Goal: Find contact information: Find contact information

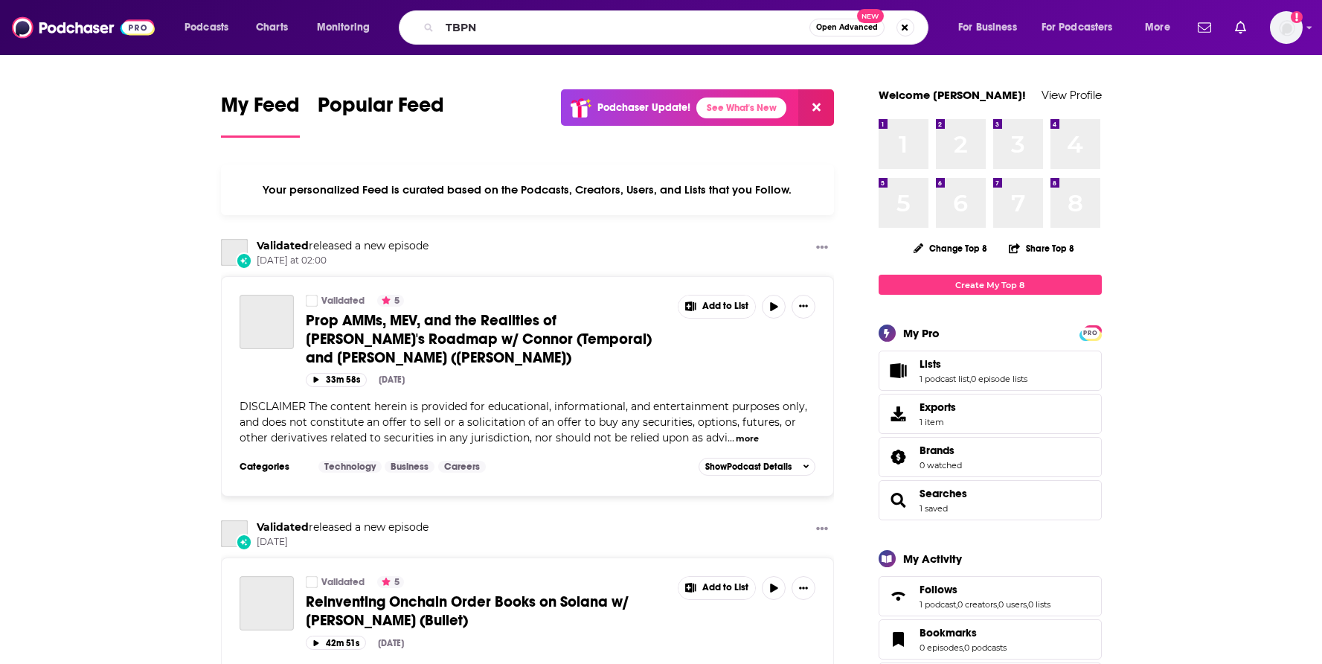
type input "TBPN"
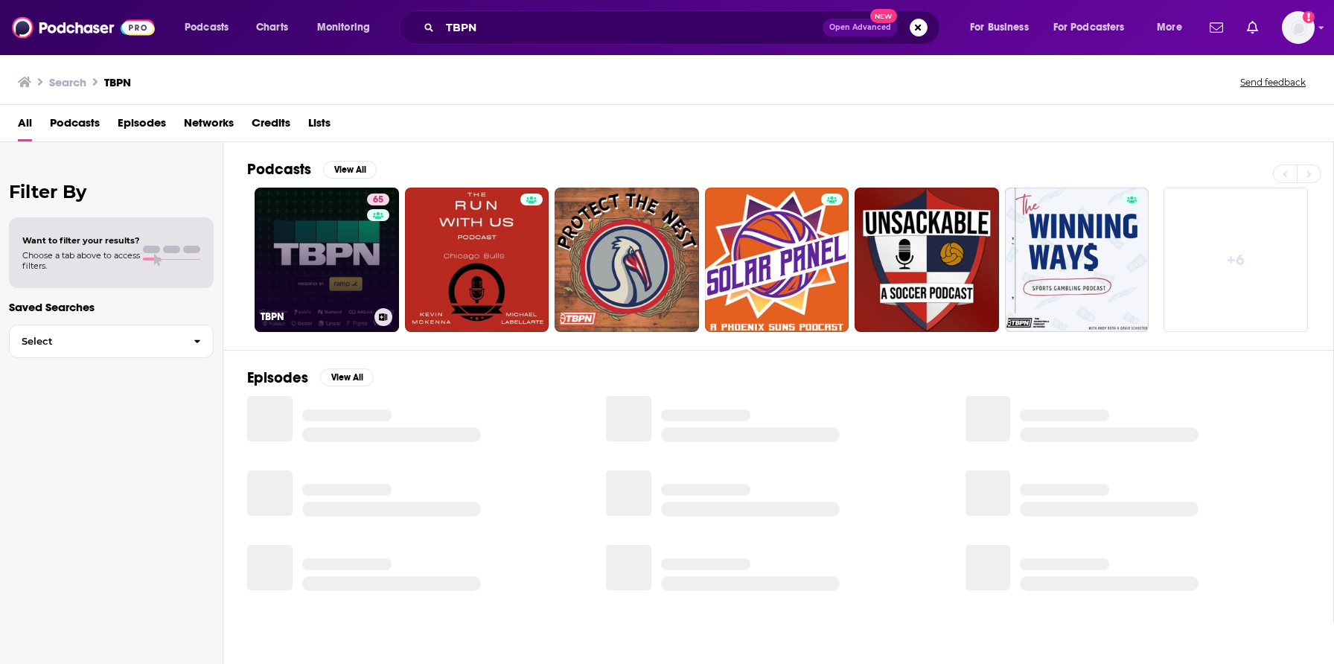
click at [363, 274] on link "65 TBPN" at bounding box center [326, 260] width 144 height 144
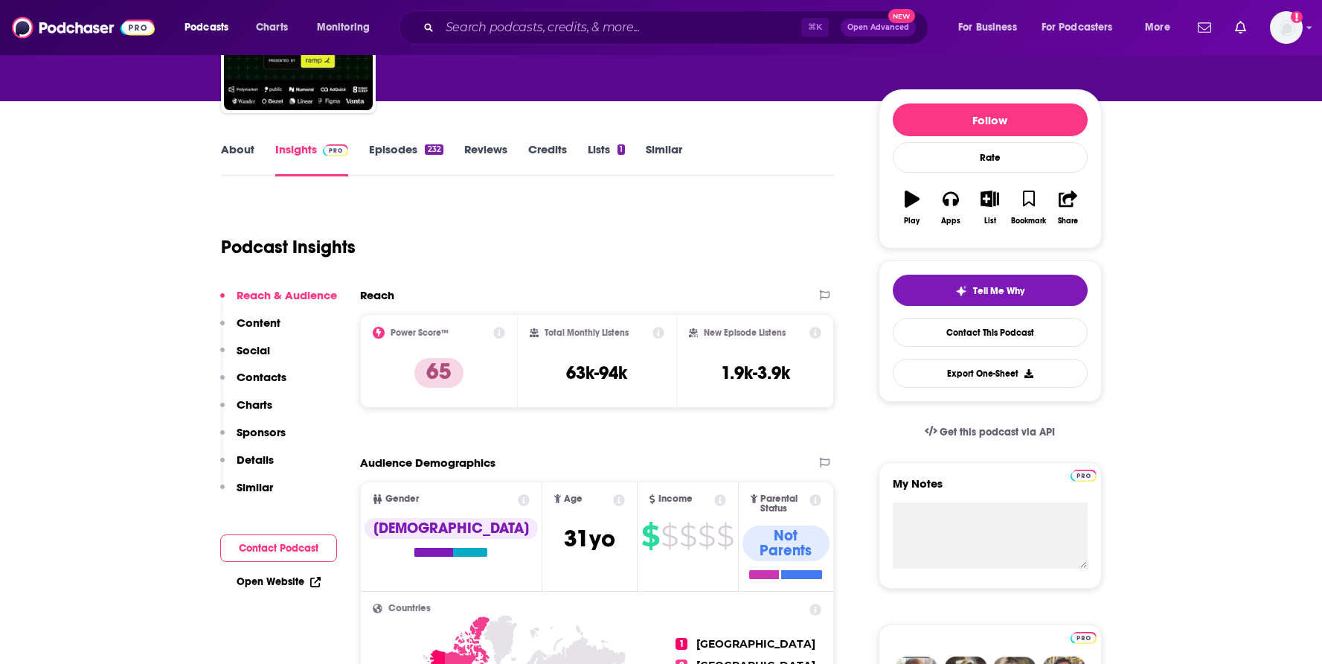
click at [267, 374] on p "Contacts" at bounding box center [262, 377] width 50 height 14
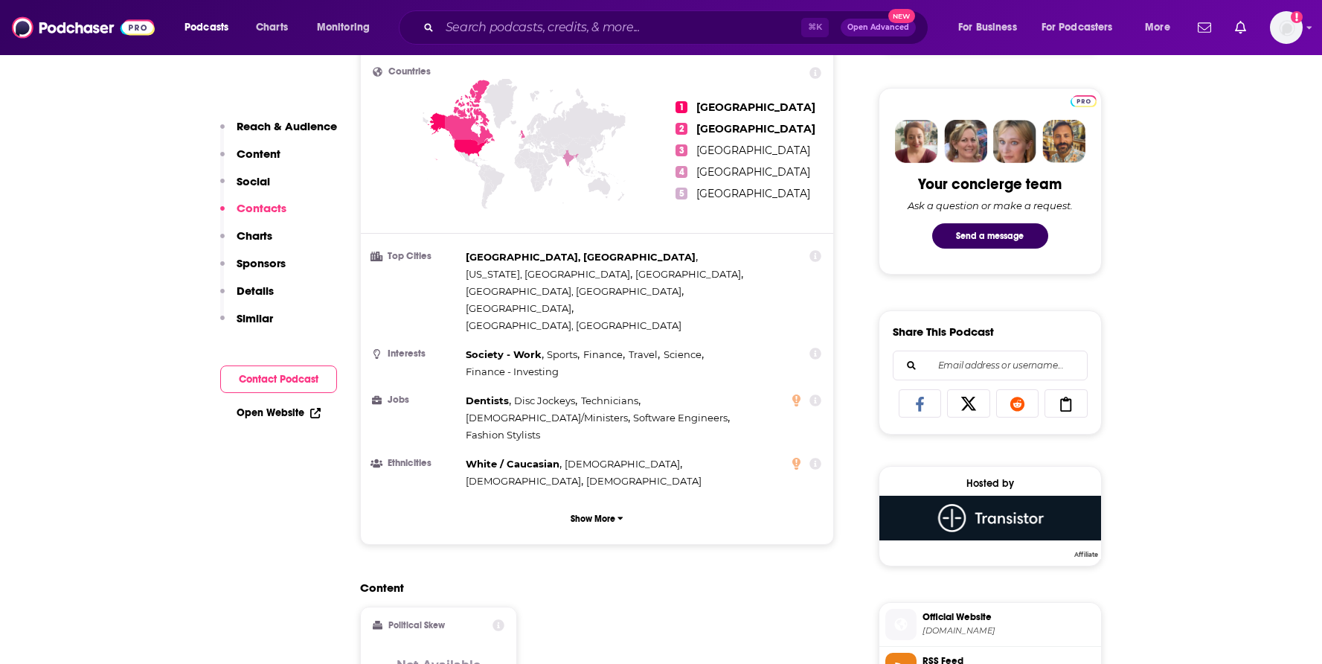
scroll to position [1305, 0]
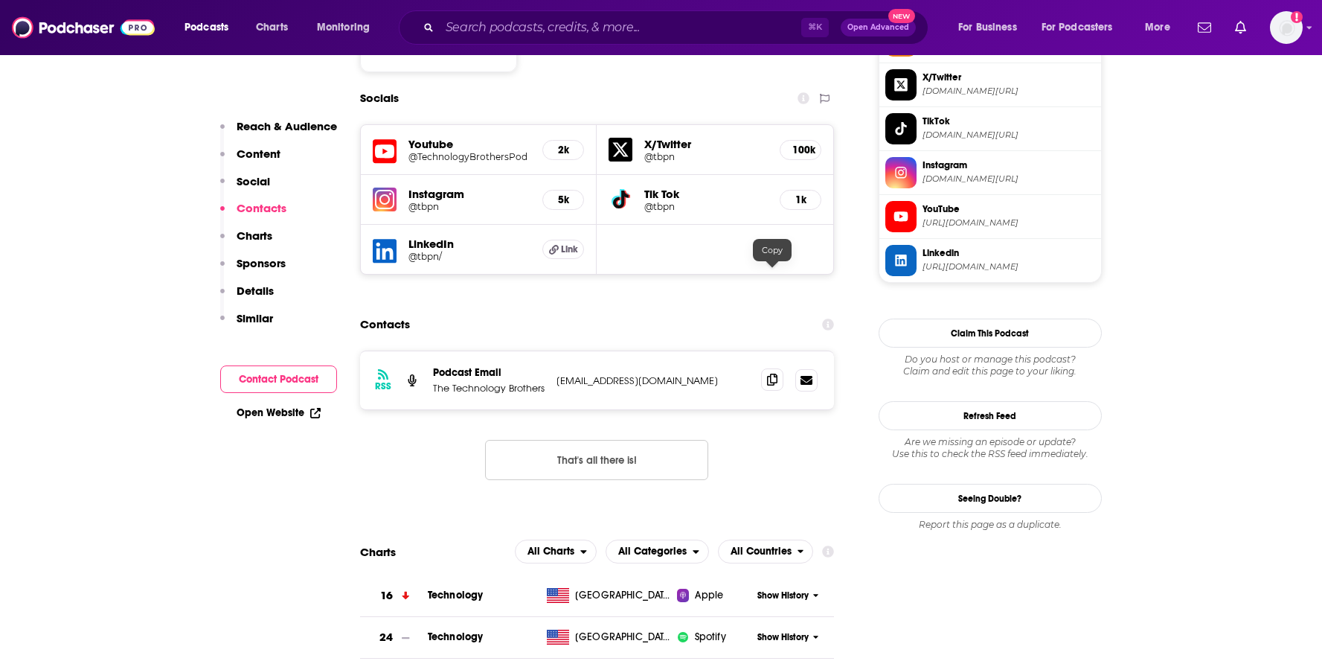
click at [768, 374] on icon at bounding box center [772, 380] width 10 height 12
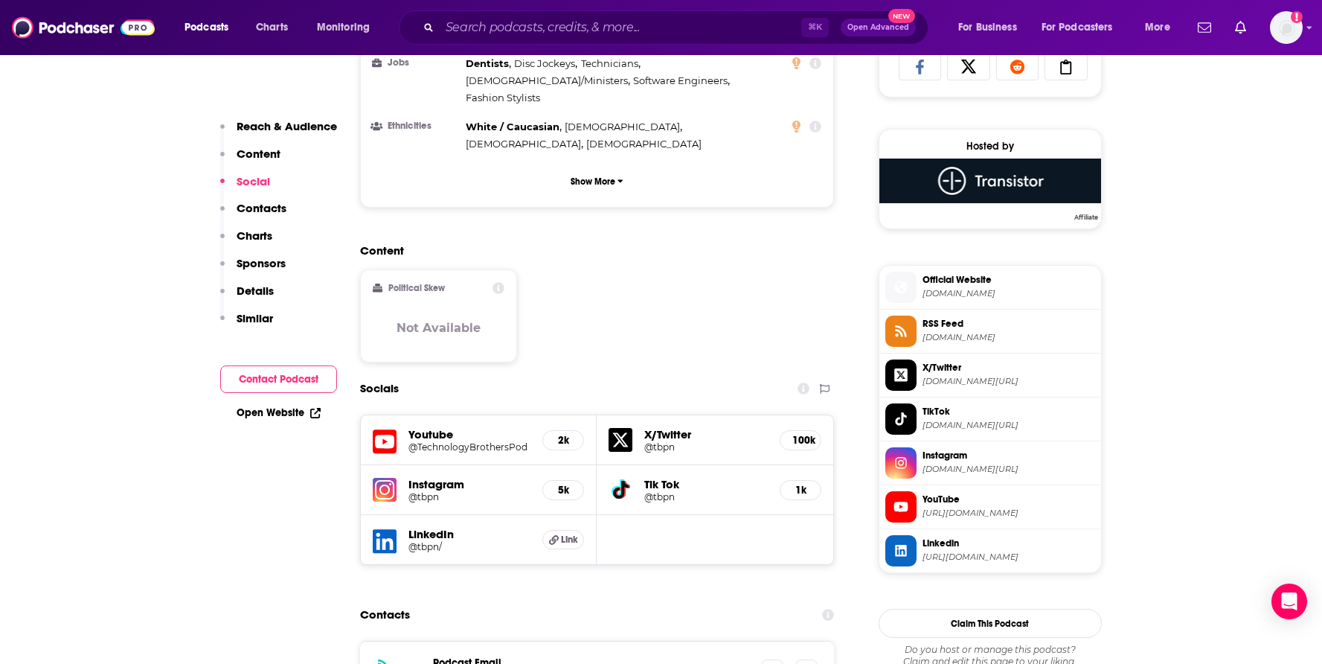
scroll to position [977, 0]
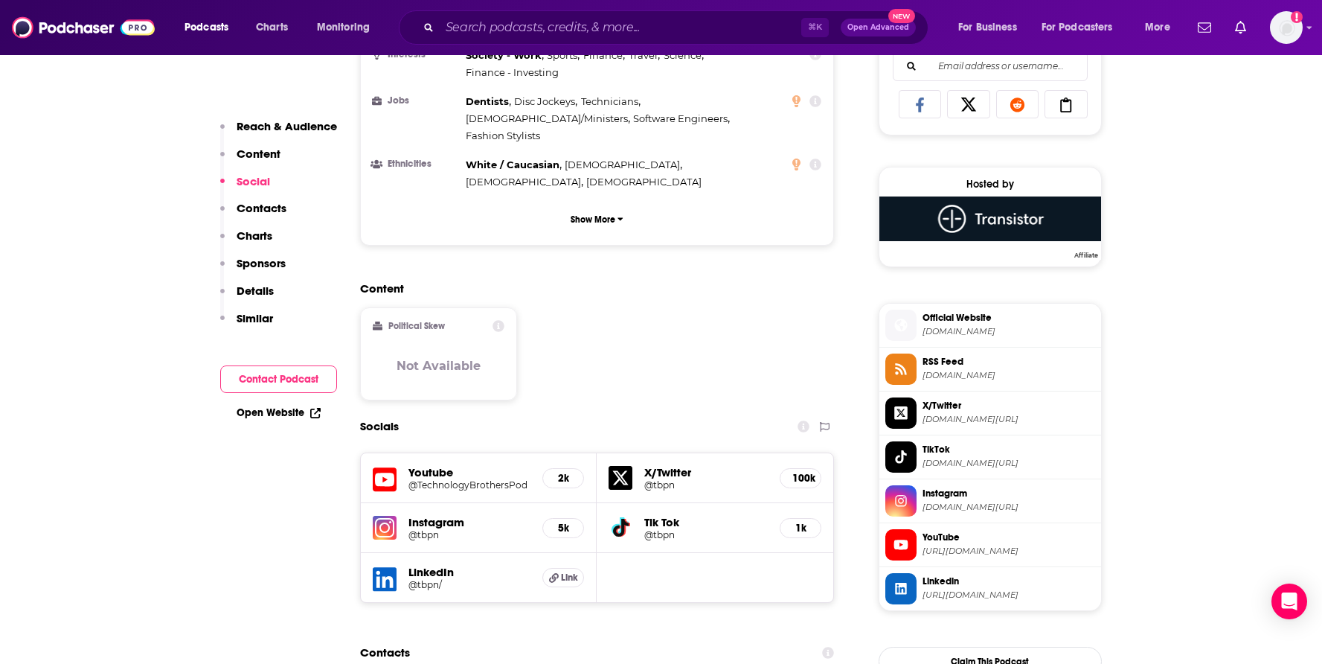
click at [1031, 590] on span "Linkedin https://www.linkedin.com/company/tbpn/" at bounding box center [1006, 588] width 179 height 30
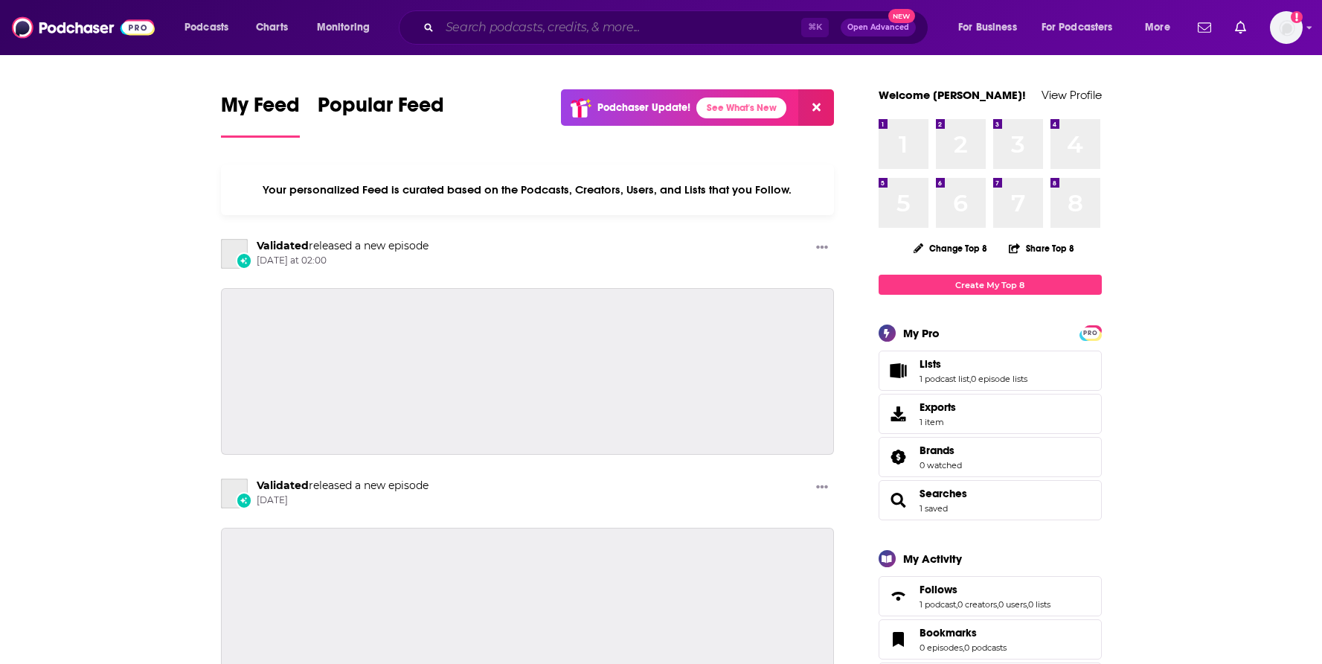
click at [606, 34] on input "Search podcasts, credits, & more..." at bounding box center [621, 28] width 362 height 24
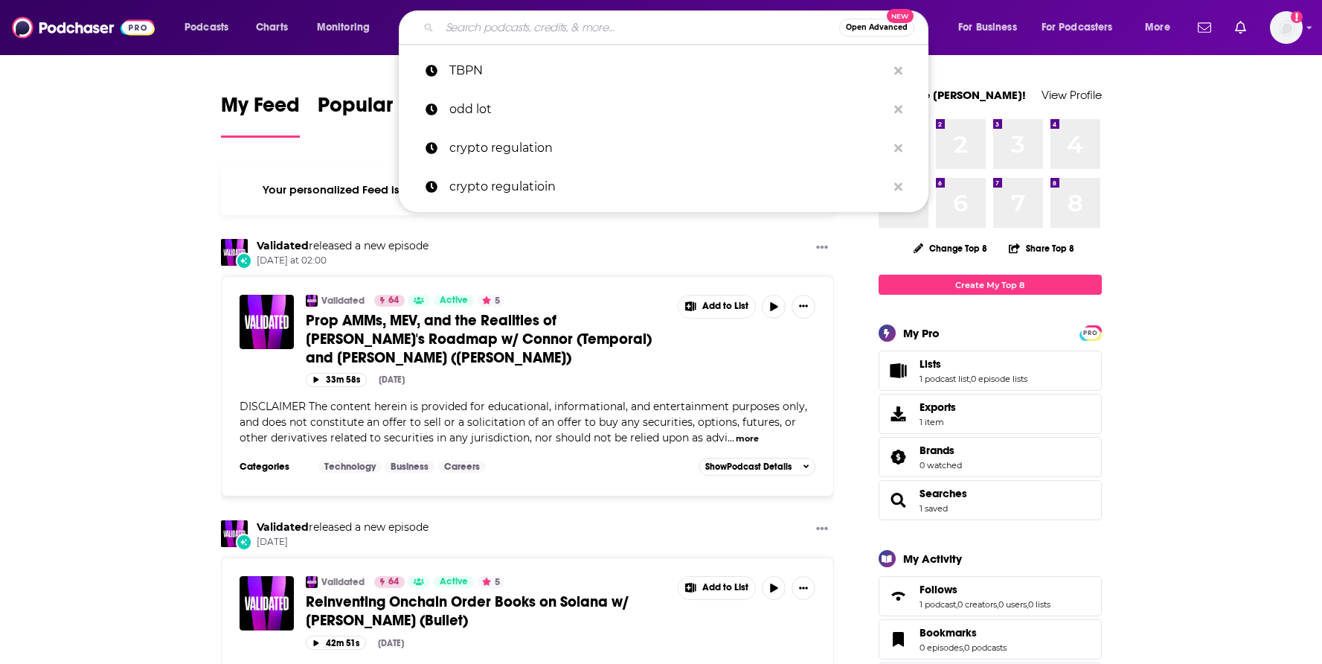
paste input "Uncapped with [PERSON_NAME]"
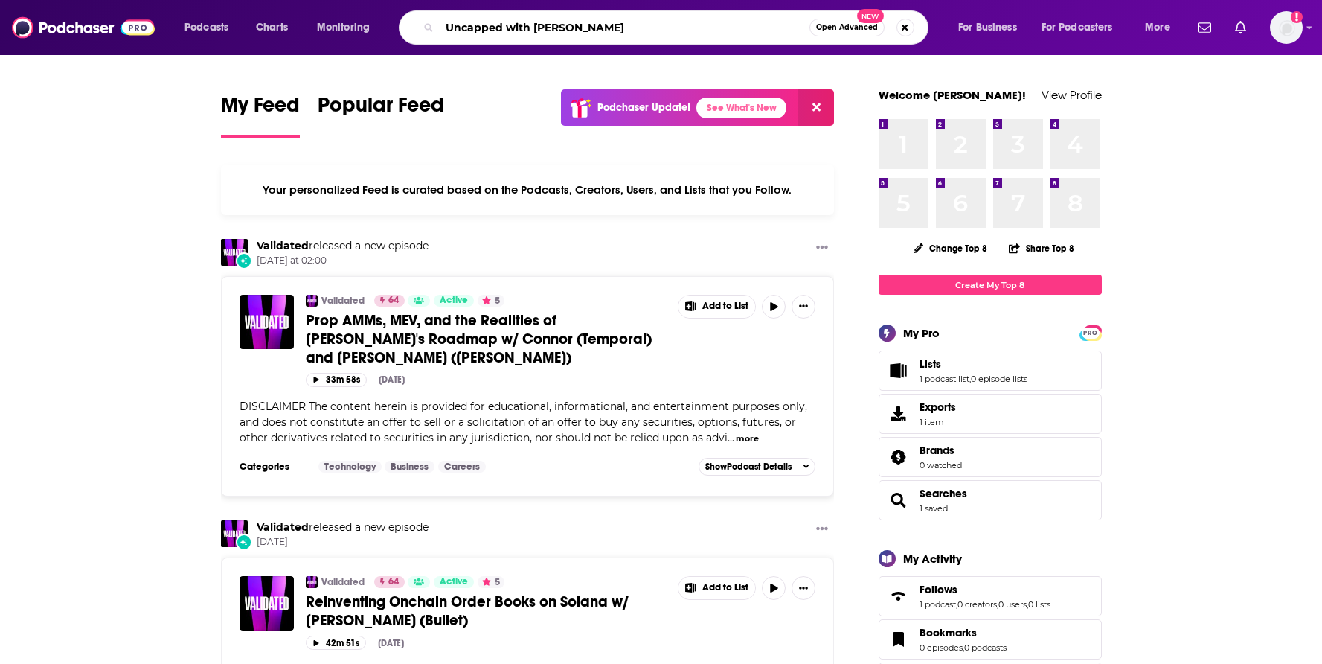
type input "Uncapped with [PERSON_NAME]"
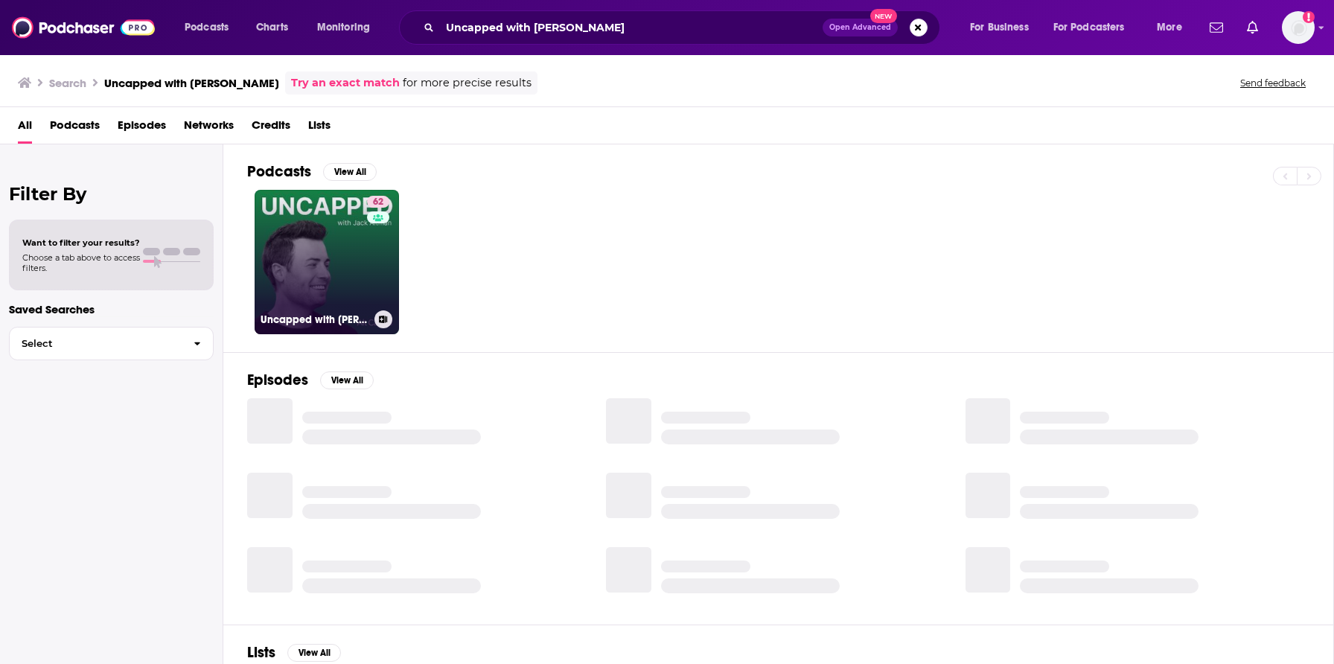
click at [328, 278] on link "62 Uncapped with Jack Altman" at bounding box center [326, 262] width 144 height 144
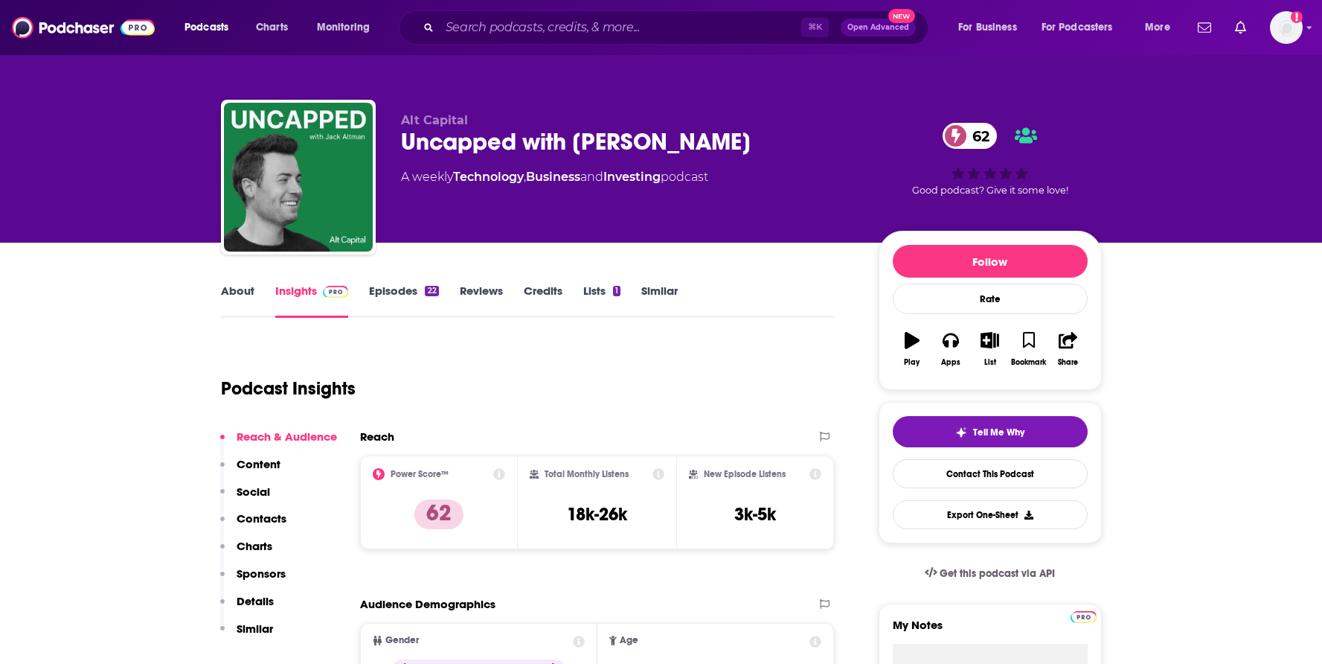
click at [263, 527] on button "Contacts" at bounding box center [253, 525] width 66 height 28
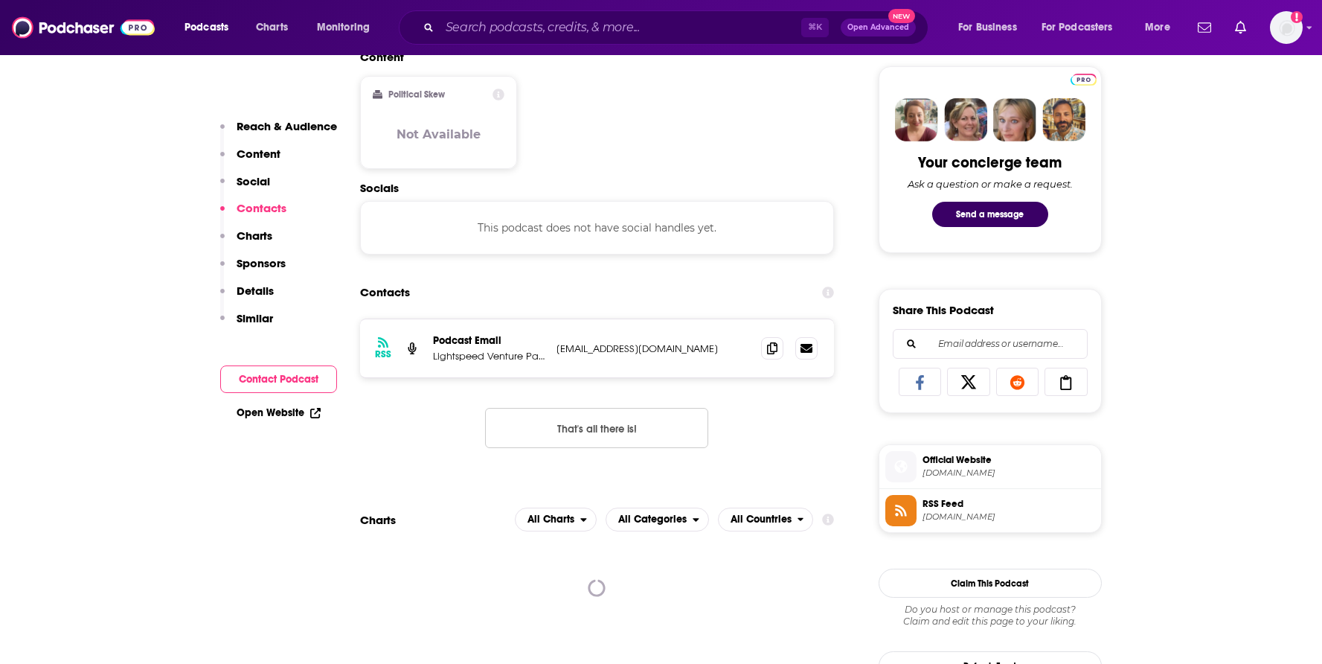
scroll to position [772, 0]
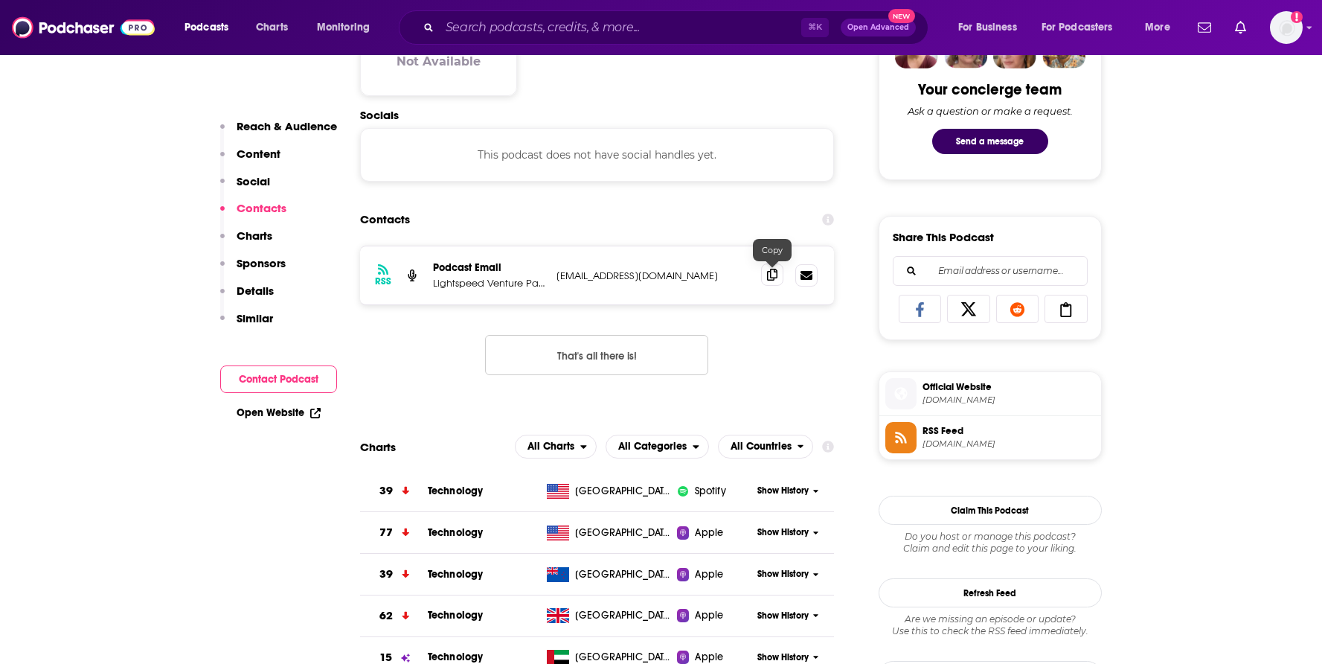
click at [772, 275] on icon at bounding box center [772, 275] width 10 height 12
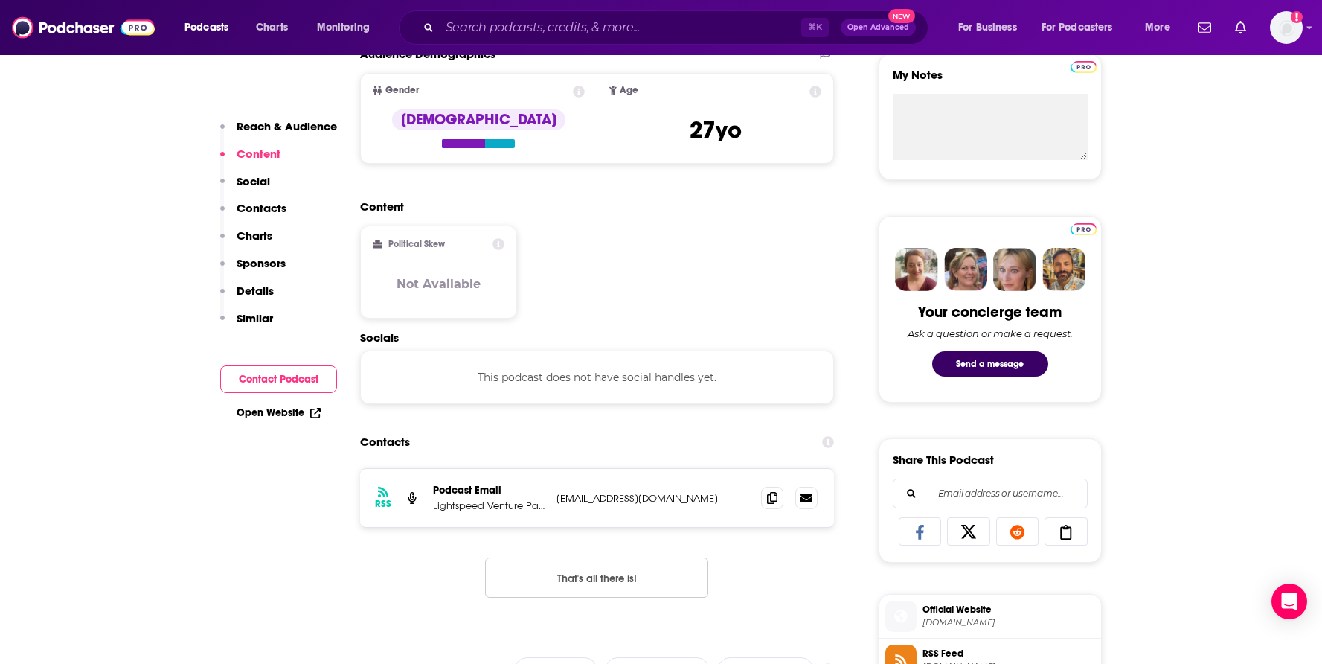
scroll to position [569, 0]
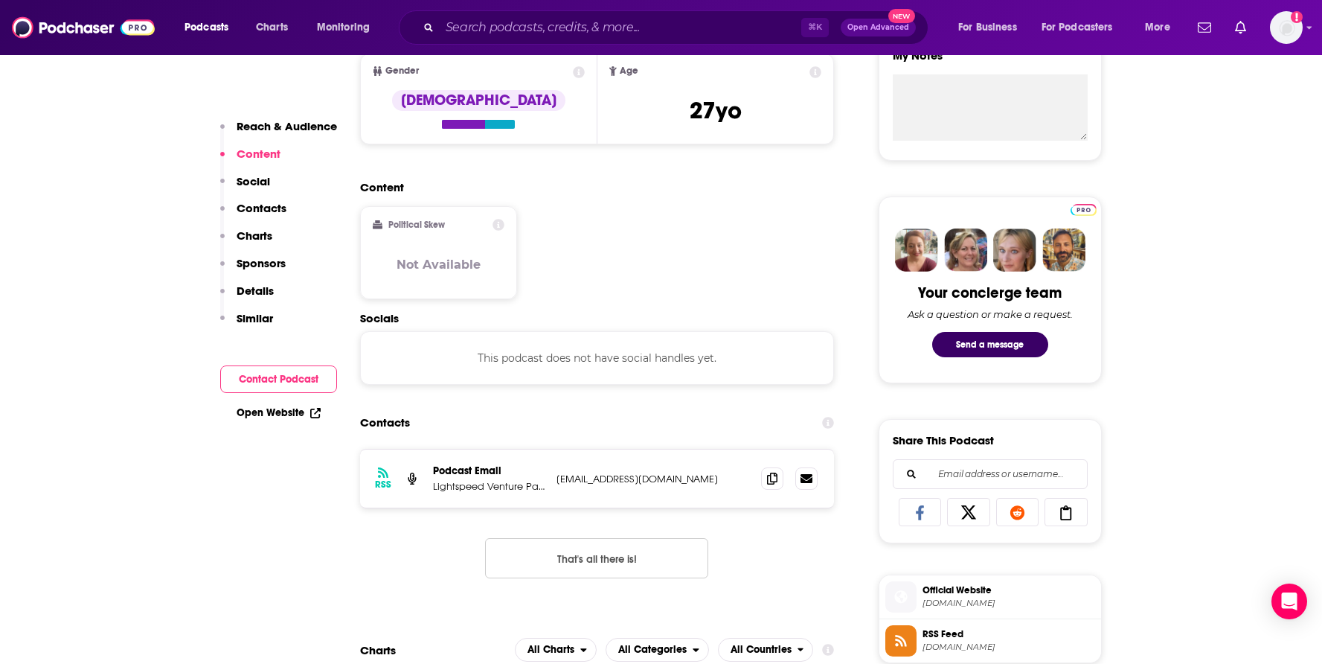
click at [647, 479] on p "production@podpeople.com" at bounding box center [653, 479] width 193 height 13
click at [522, 490] on p "Lightspeed Venture Partners" at bounding box center [489, 486] width 112 height 13
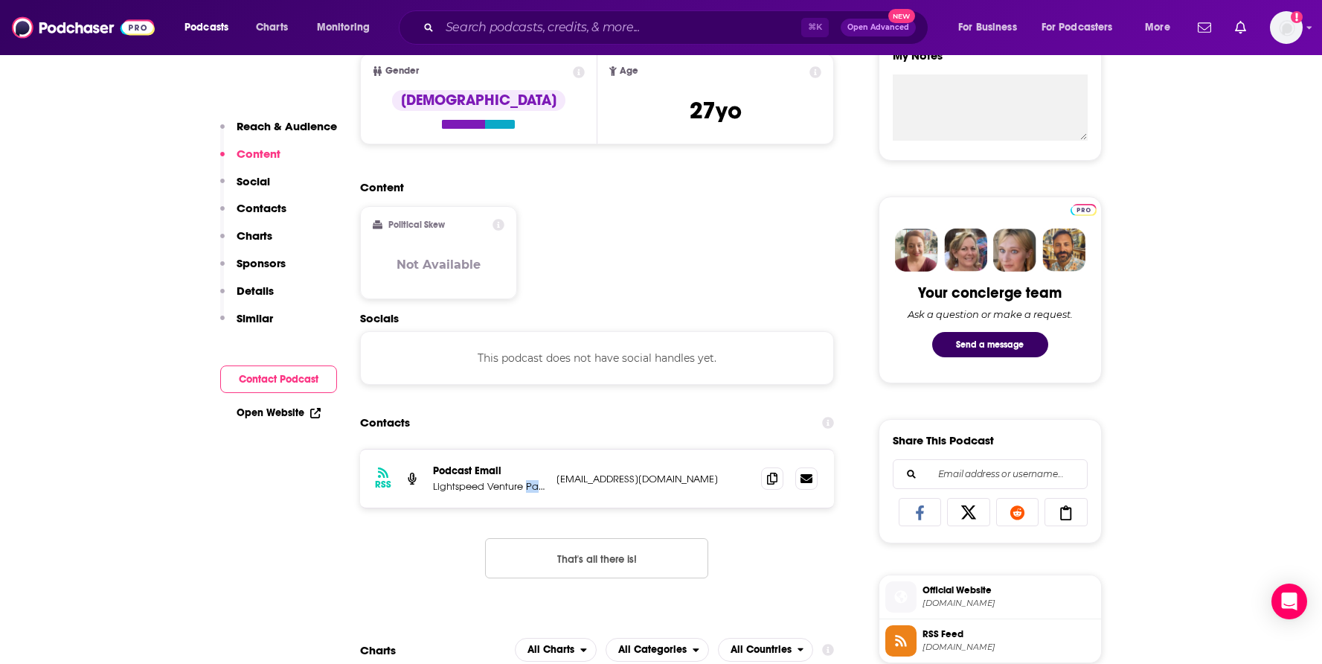
click at [522, 490] on p "Lightspeed Venture Partners" at bounding box center [489, 486] width 112 height 13
copy p "Lightspeed Venture Partners"
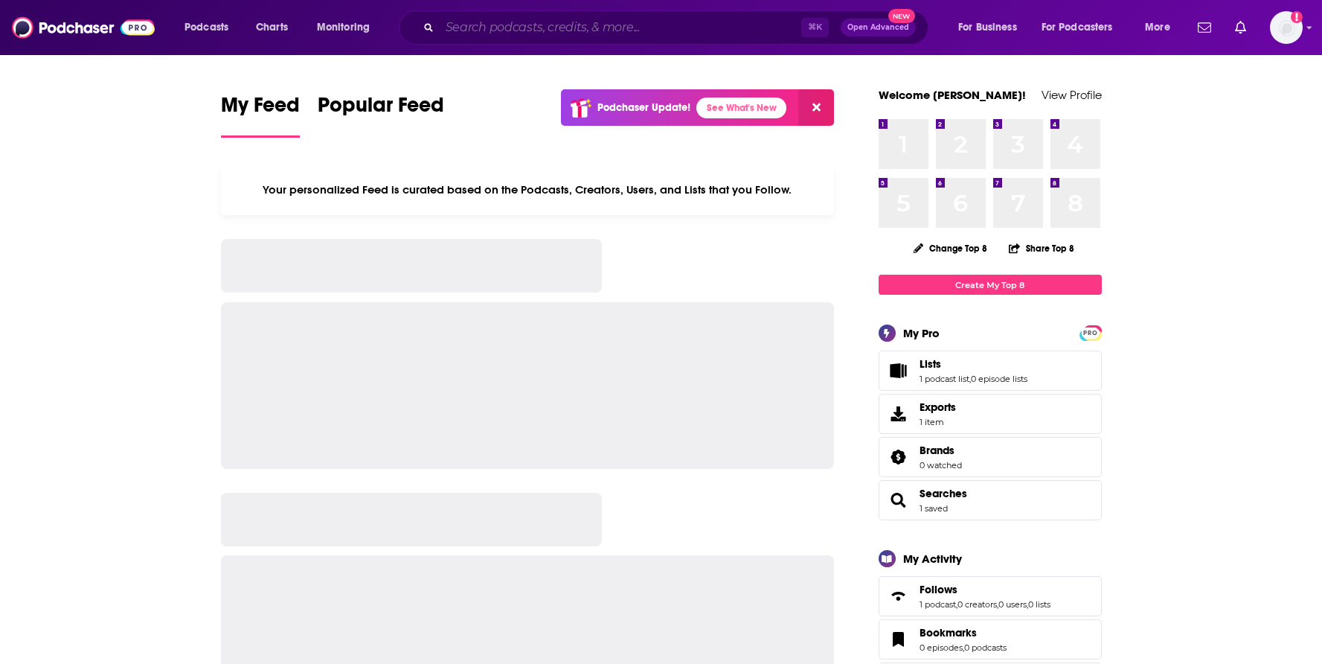
click at [506, 23] on input "Search podcasts, credits, & more..." at bounding box center [621, 28] width 362 height 24
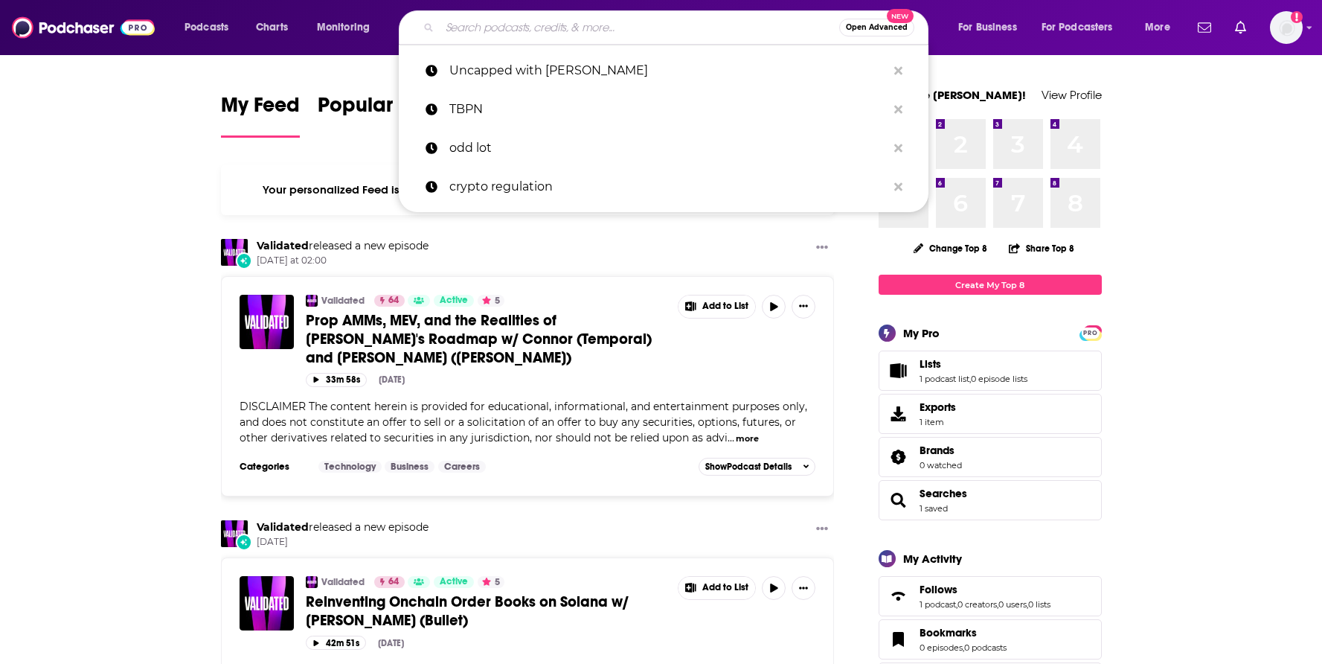
paste input "No Priors: Artificial Intelligence | Technology | Startups"
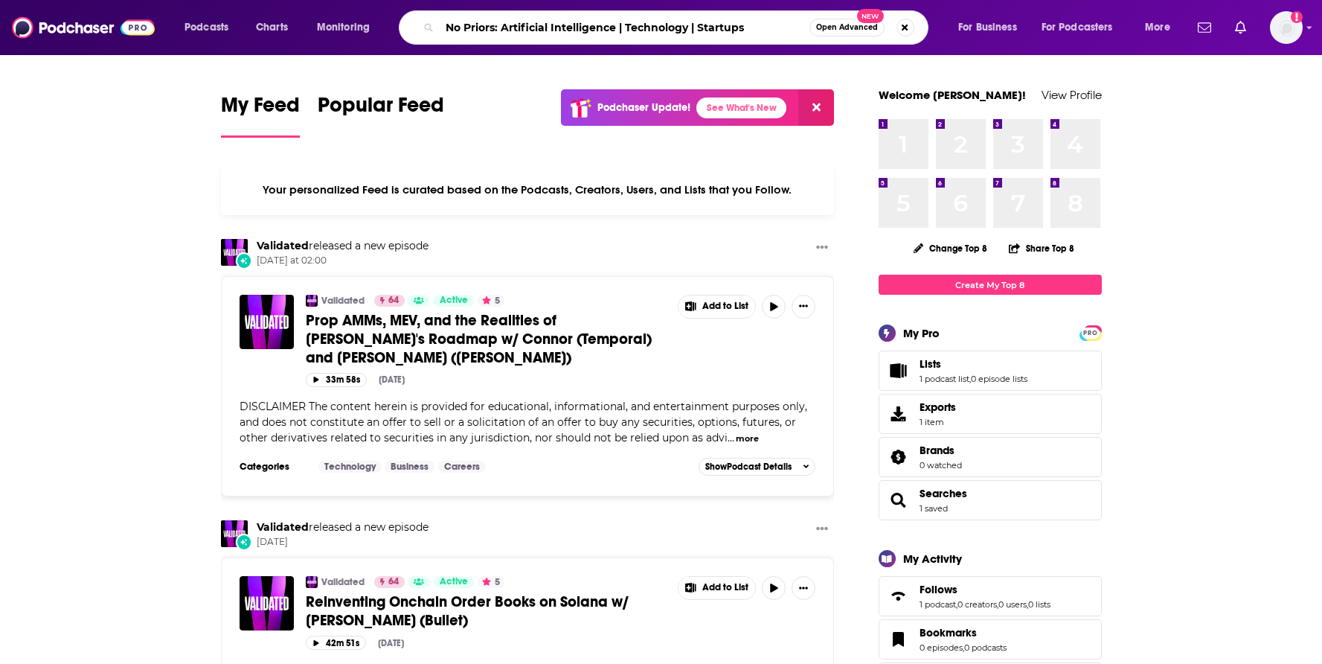
type input "No Priors: Artificial Intelligence | Technology | Startups"
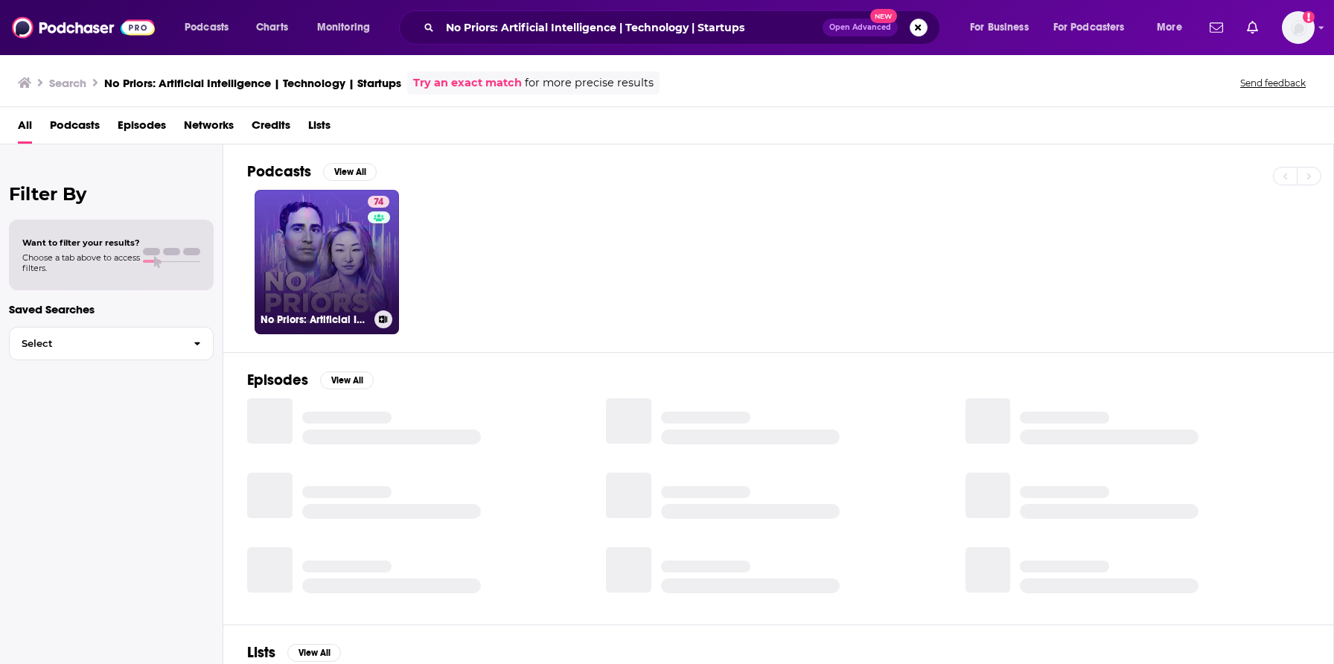
click at [354, 264] on link "74 No Priors: Artificial Intelligence | Technology | Startups" at bounding box center [326, 262] width 144 height 144
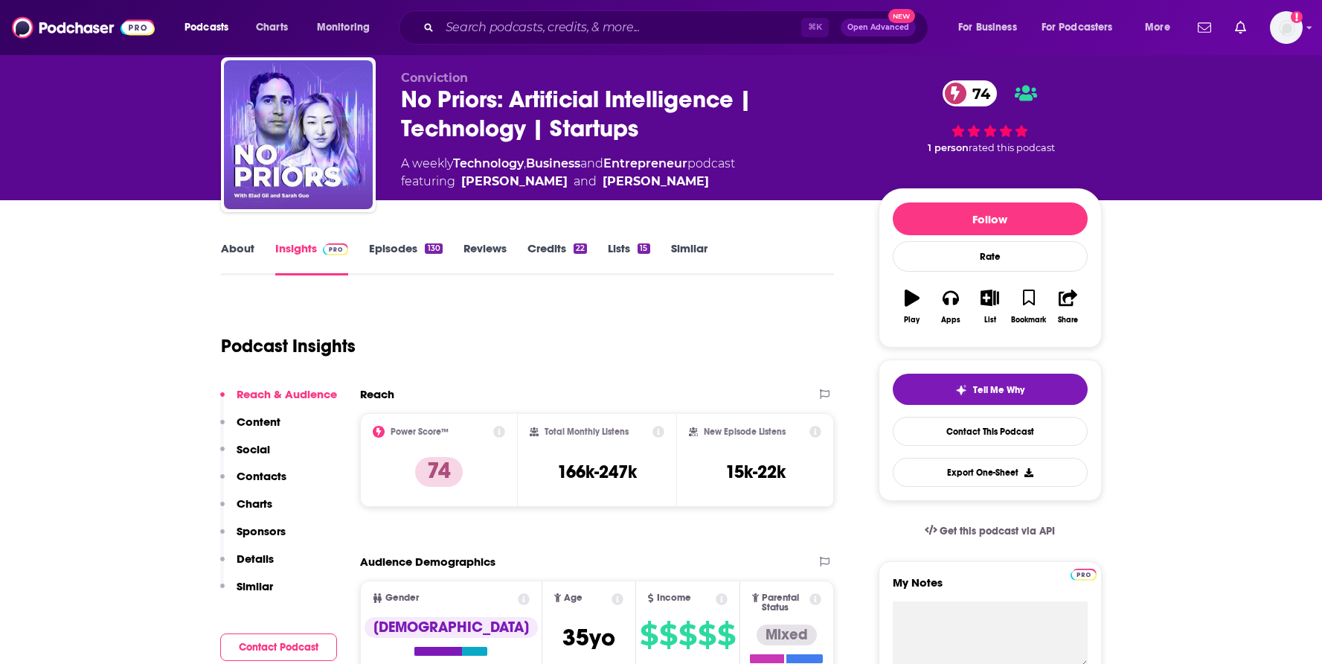
scroll to position [86, 0]
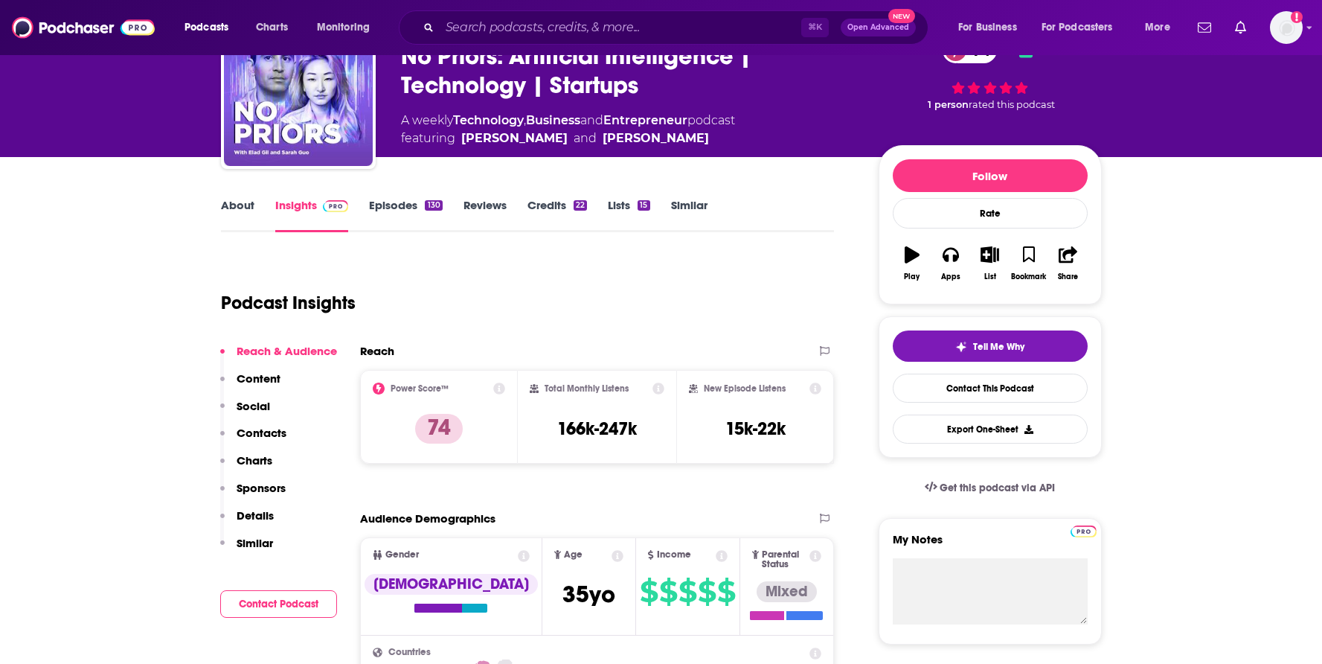
click at [269, 430] on p "Contacts" at bounding box center [262, 433] width 50 height 14
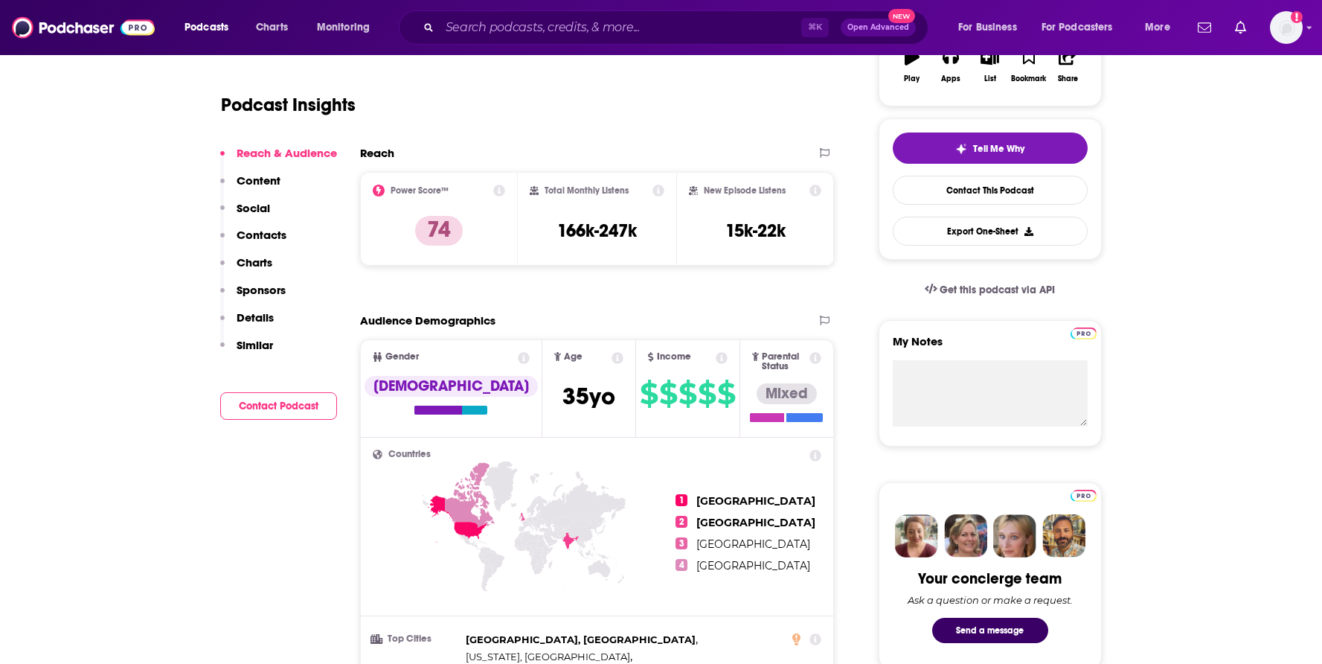
scroll to position [0, 0]
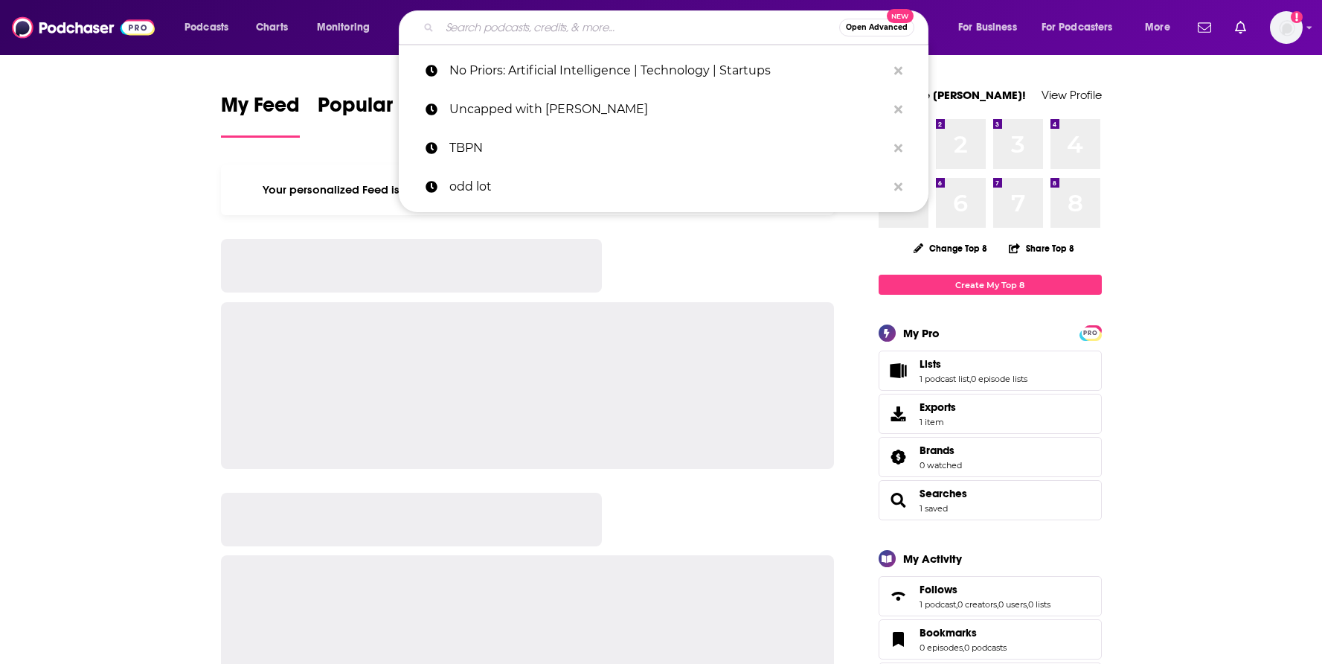
click at [626, 31] on input "Search podcasts, credits, & more..." at bounding box center [640, 28] width 400 height 24
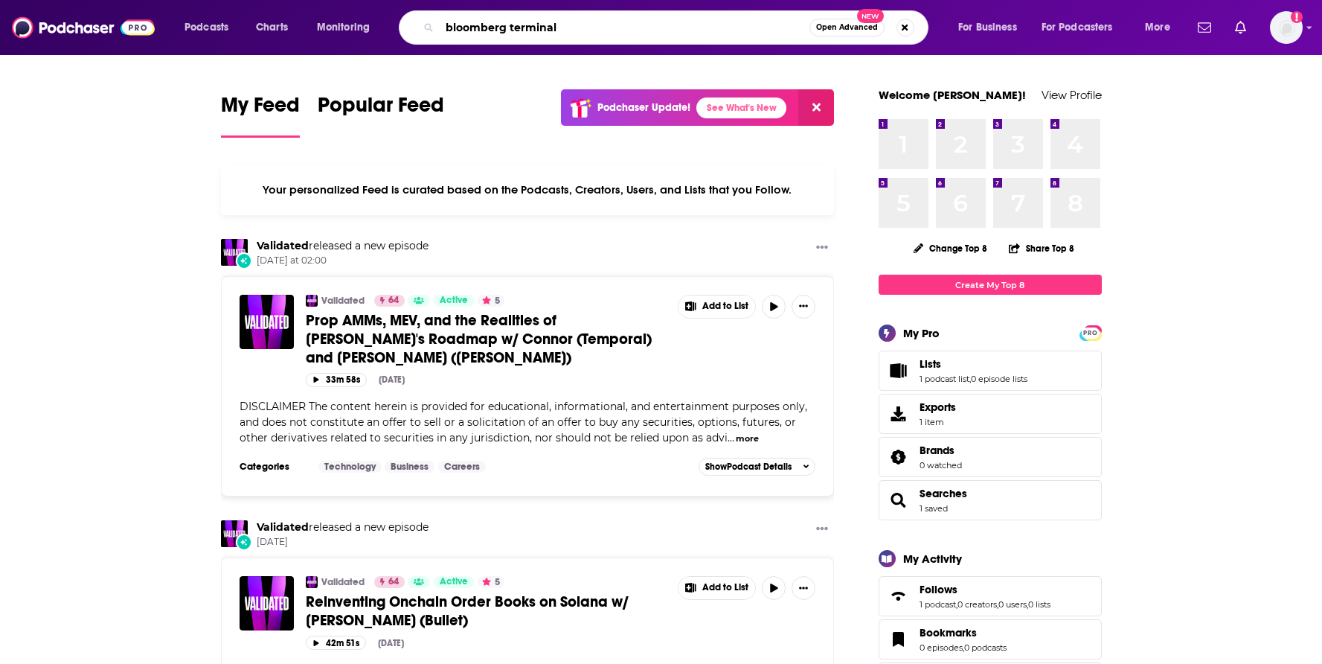
type input "bloomberg terminal"
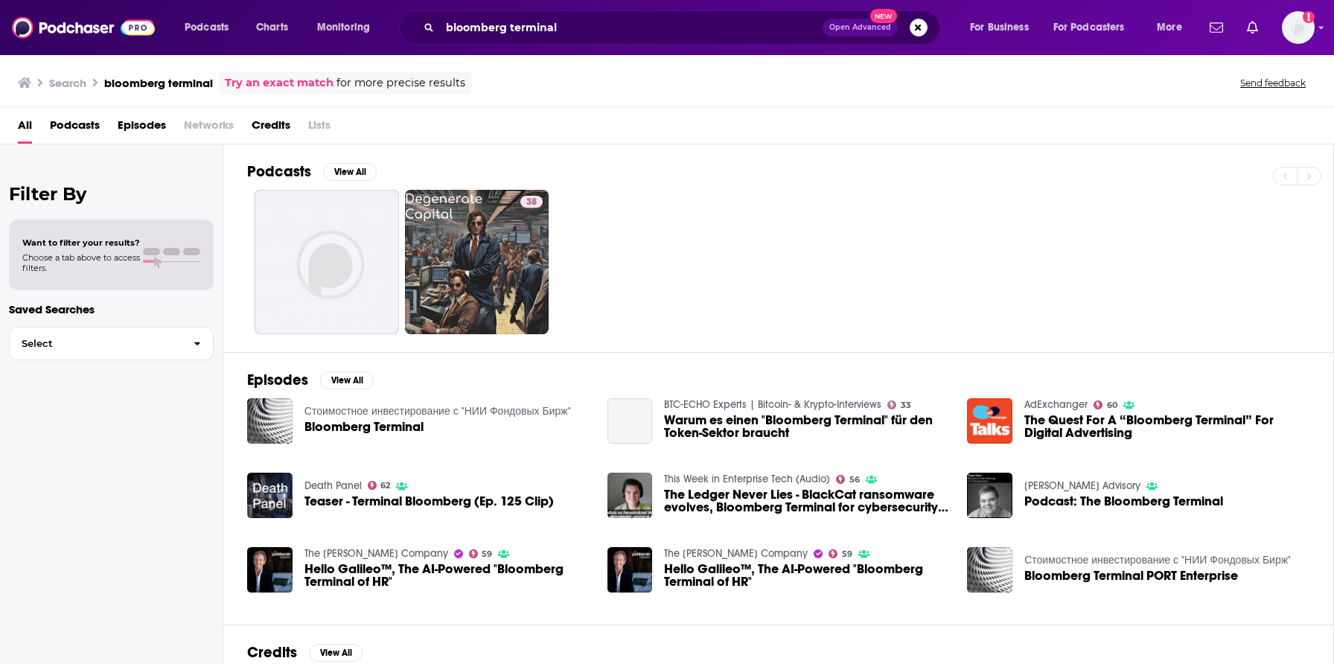
click at [124, 125] on span "Episodes" at bounding box center [142, 128] width 48 height 31
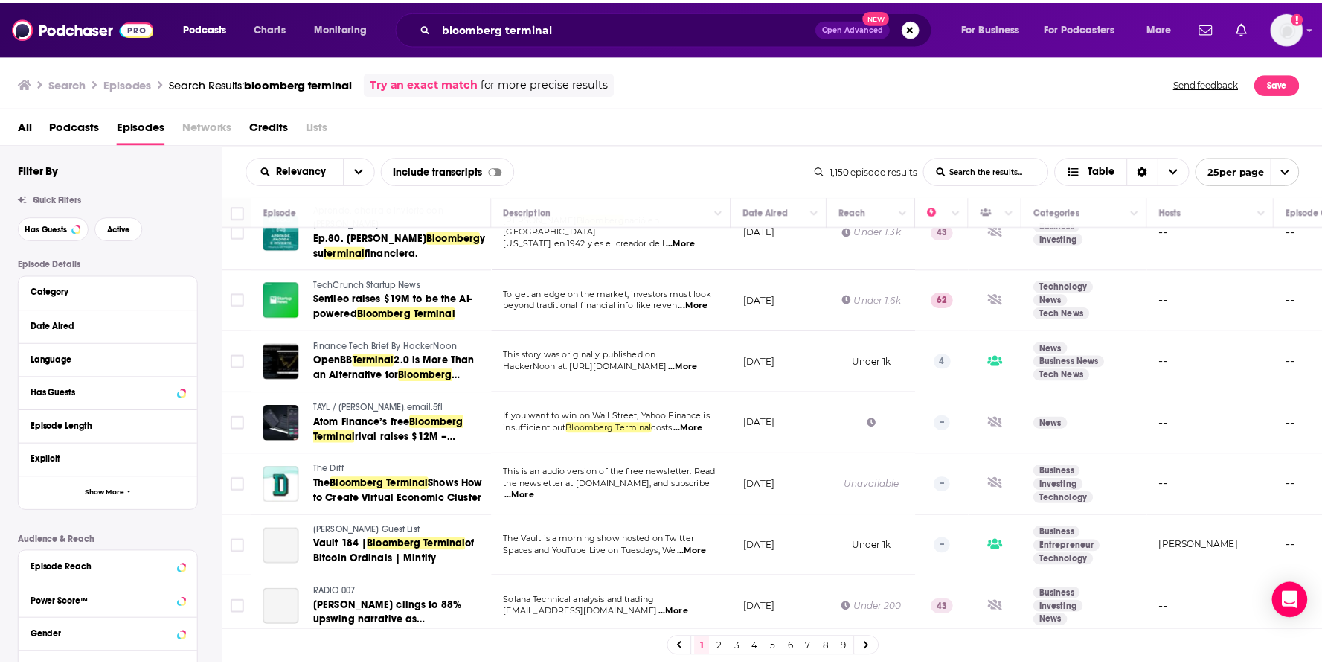
scroll to position [1072, 0]
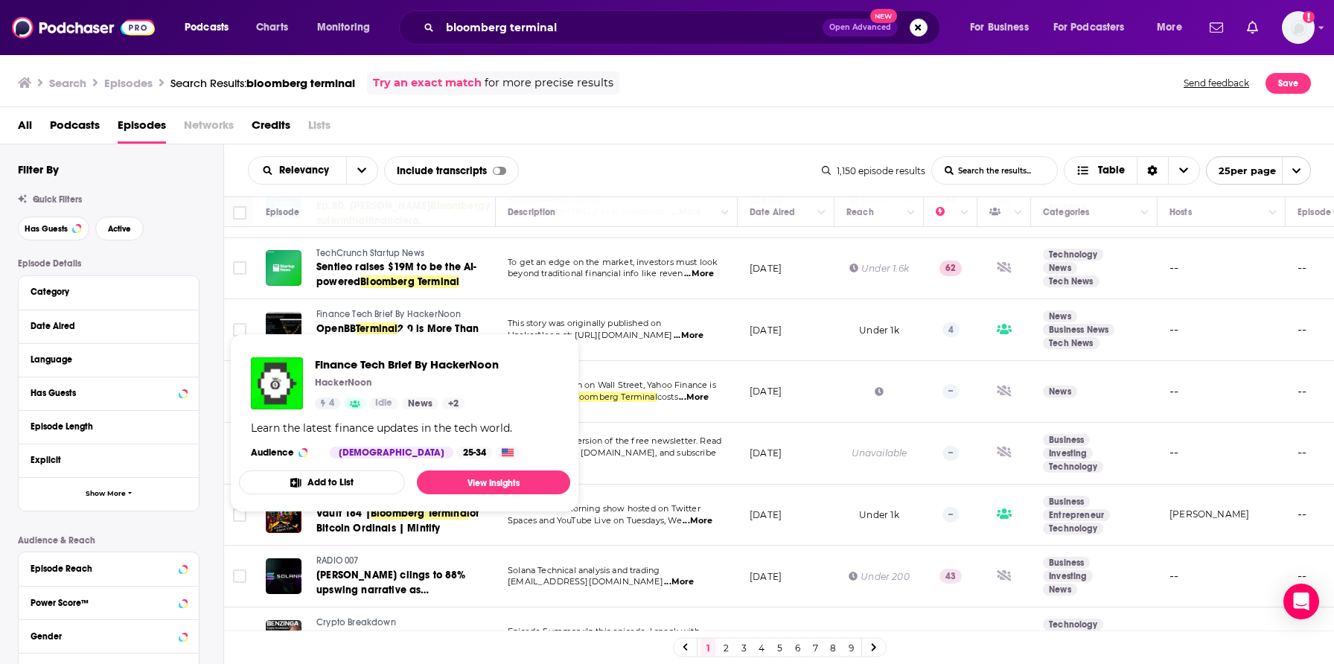
click at [394, 313] on span "Finance Tech Brief By HackerNoon" at bounding box center [388, 314] width 144 height 10
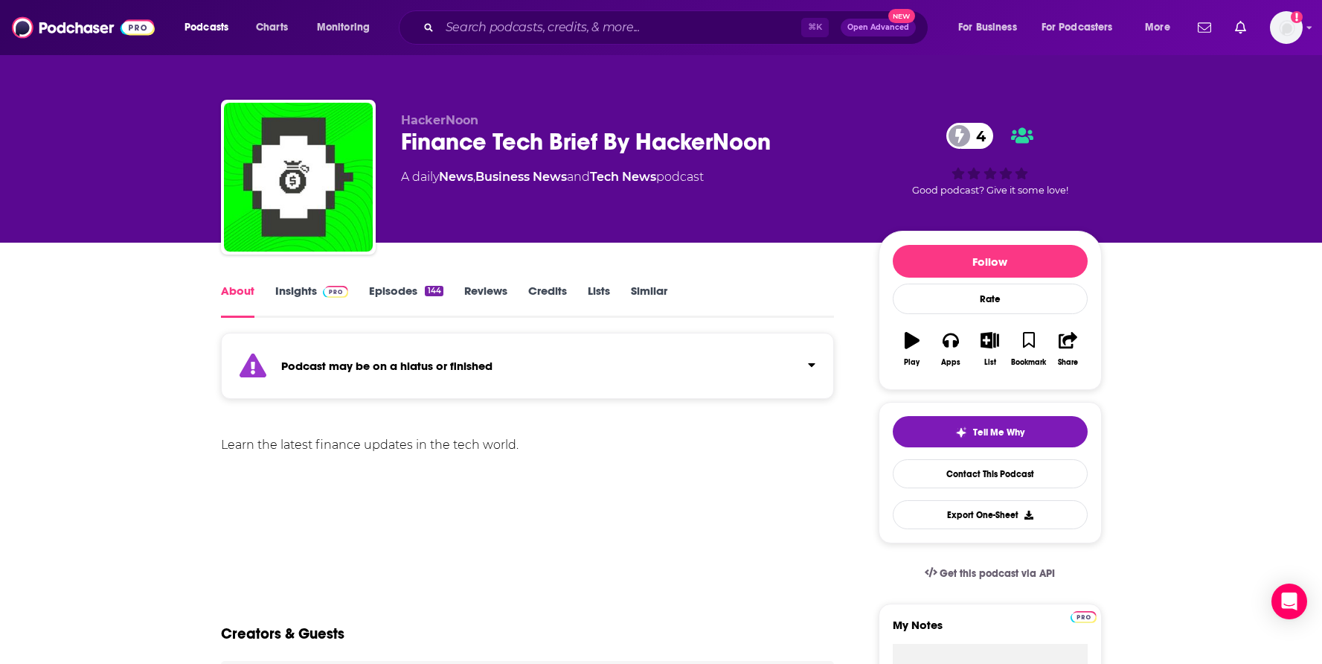
click at [282, 290] on link "Insights" at bounding box center [312, 301] width 74 height 34
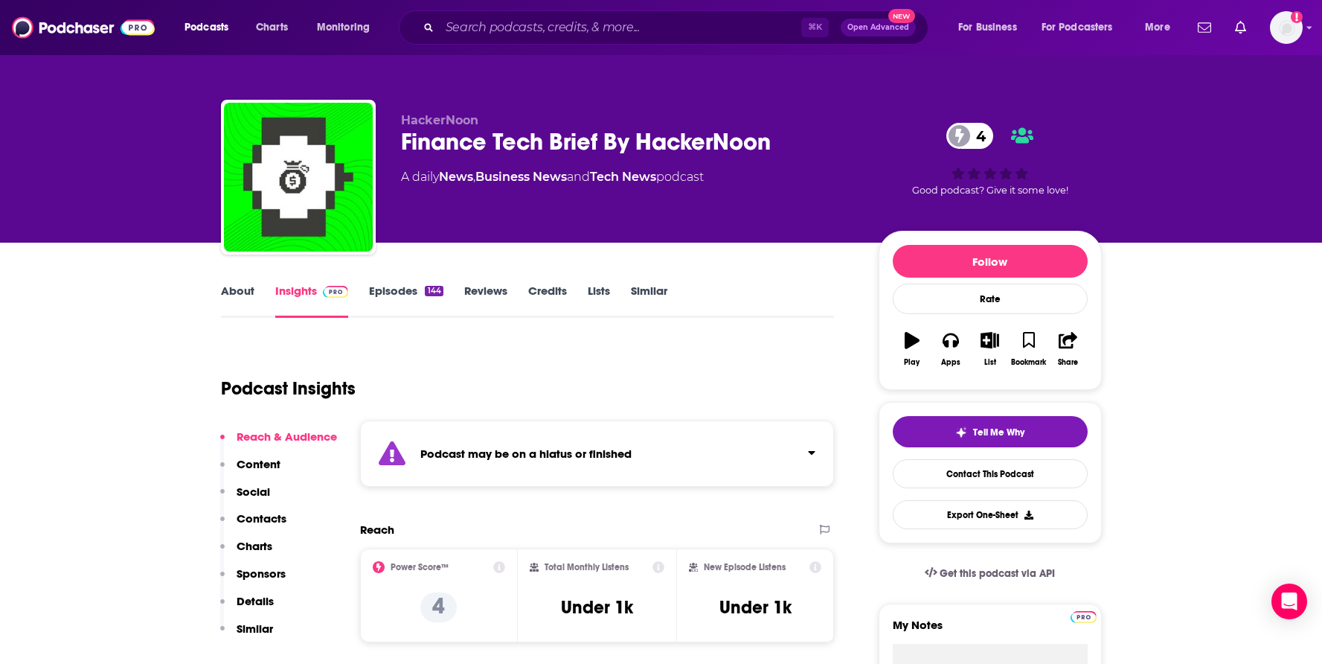
click at [284, 518] on p "Contacts" at bounding box center [262, 518] width 50 height 14
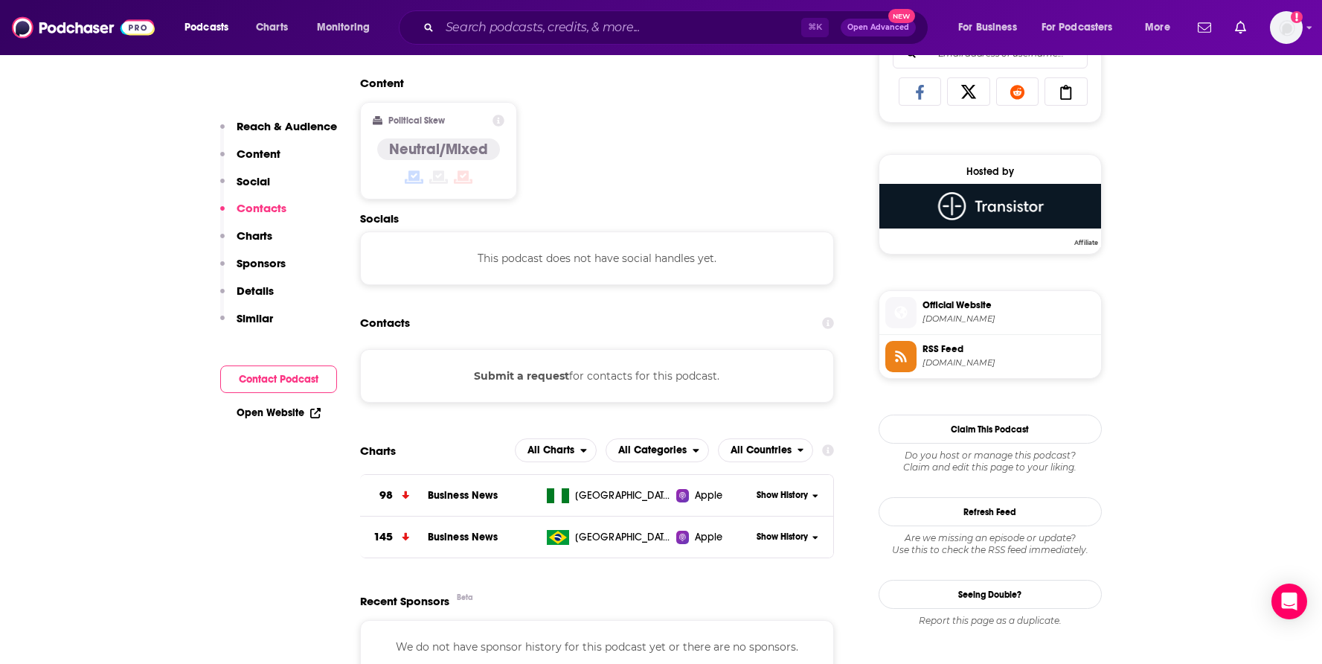
scroll to position [1092, 0]
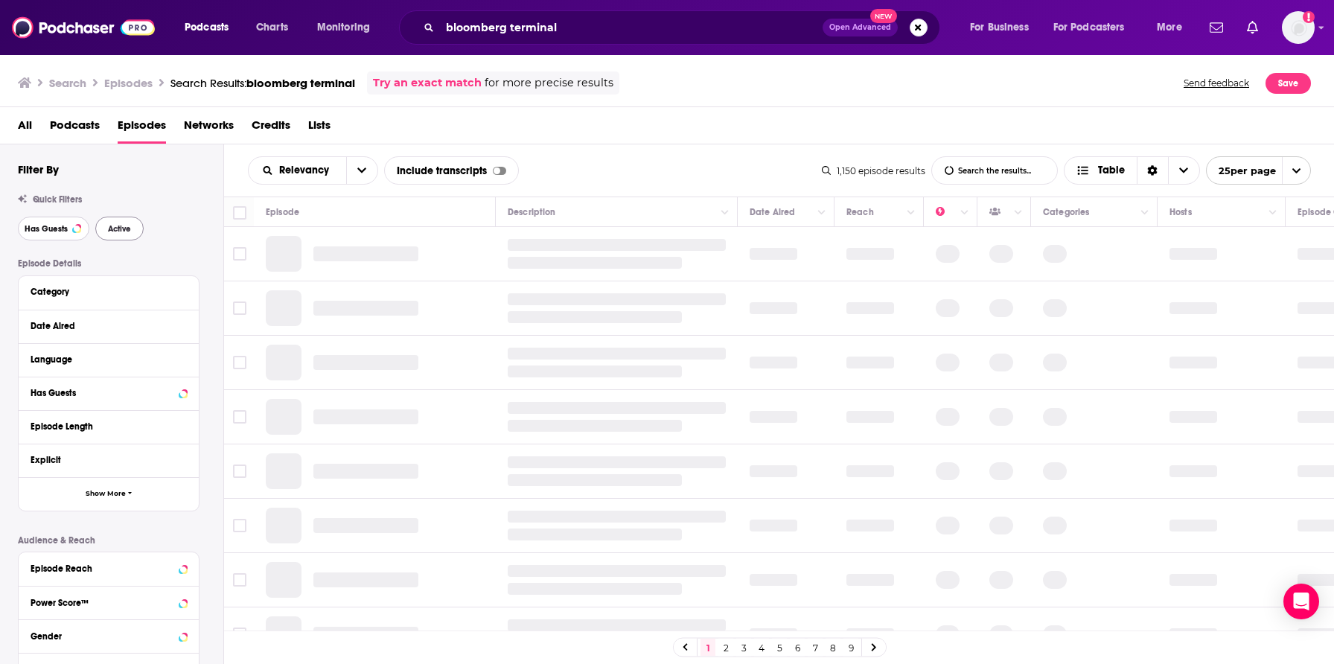
click at [48, 228] on span "Has Guests" at bounding box center [46, 229] width 43 height 8
click at [127, 232] on span "Active" at bounding box center [119, 229] width 23 height 8
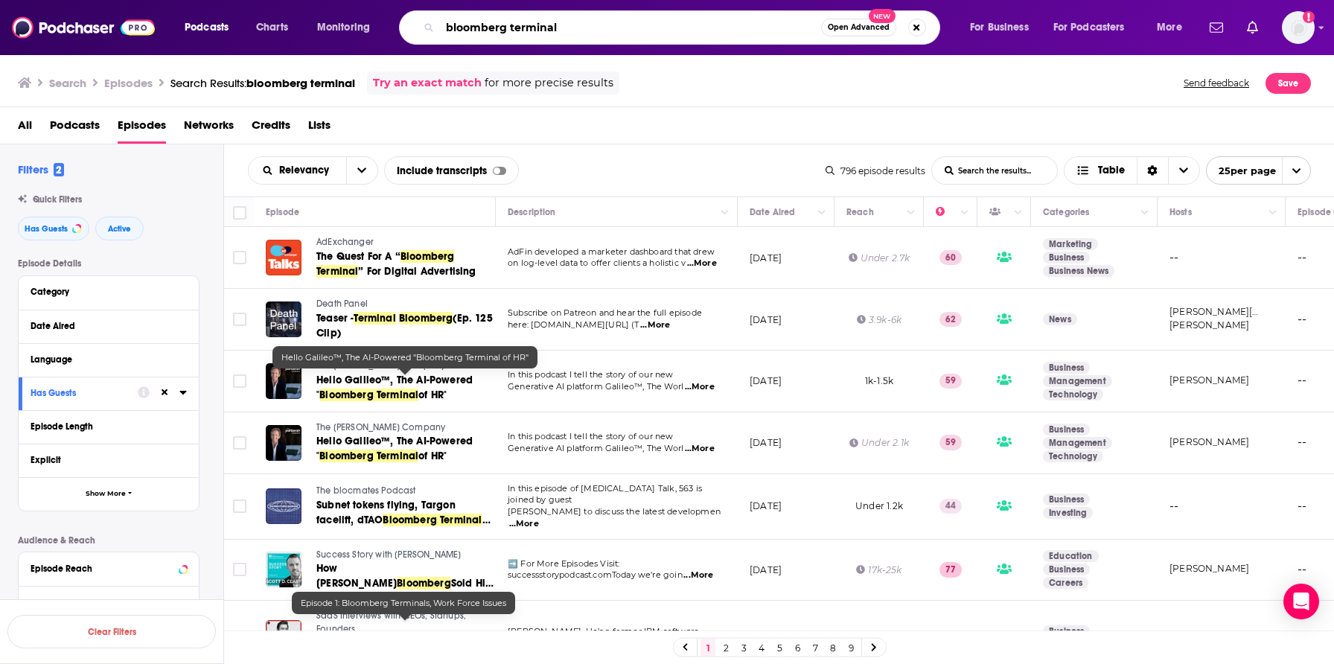
click at [477, 28] on input "bloomberg terminal" at bounding box center [630, 28] width 381 height 24
type input "BG2"
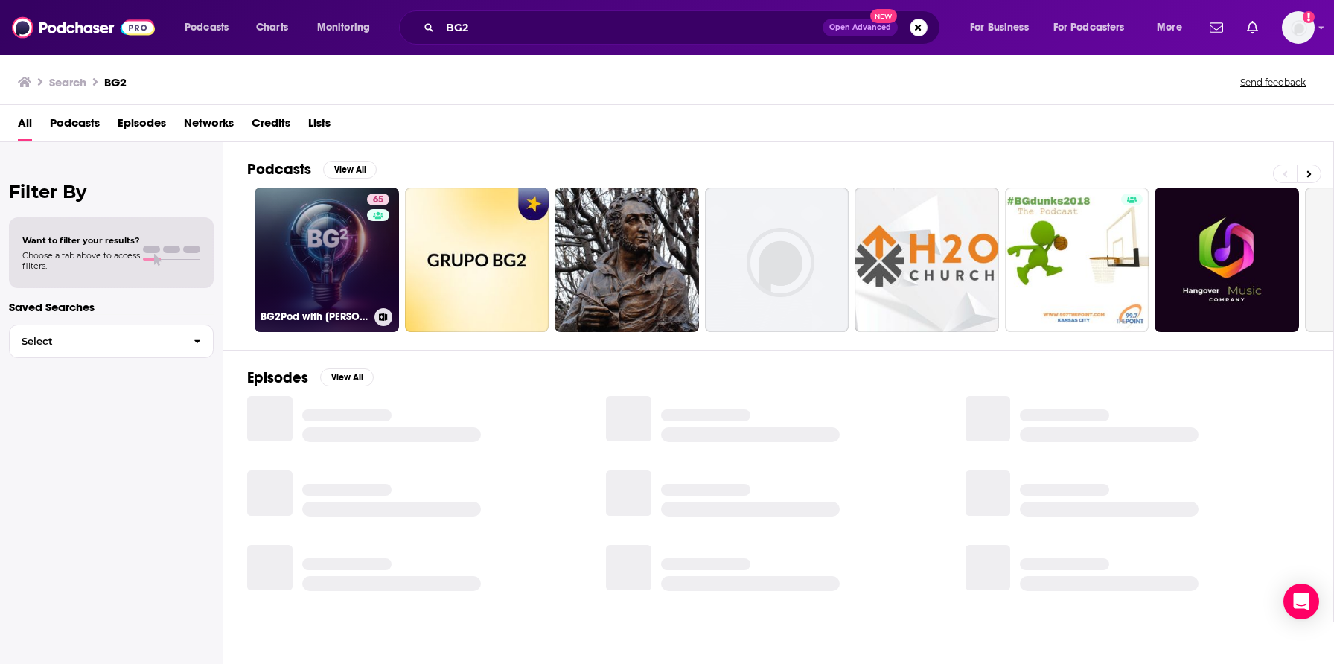
click at [353, 292] on link "65 BG2Pod with Brad Gerstner and Bill Gurley" at bounding box center [326, 260] width 144 height 144
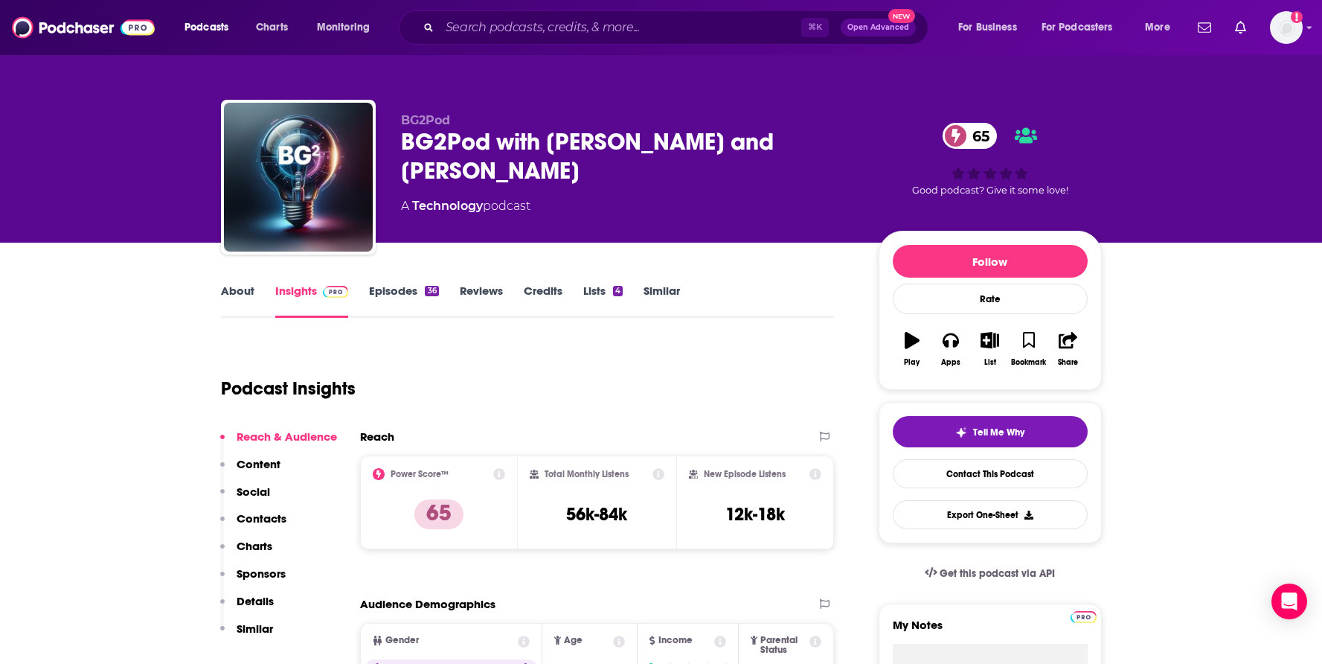
click at [285, 517] on div "Reach & Audience Content Social Contacts Charts Sponsors Details Similar" at bounding box center [278, 538] width 117 height 219
click at [275, 517] on p "Contacts" at bounding box center [262, 518] width 50 height 14
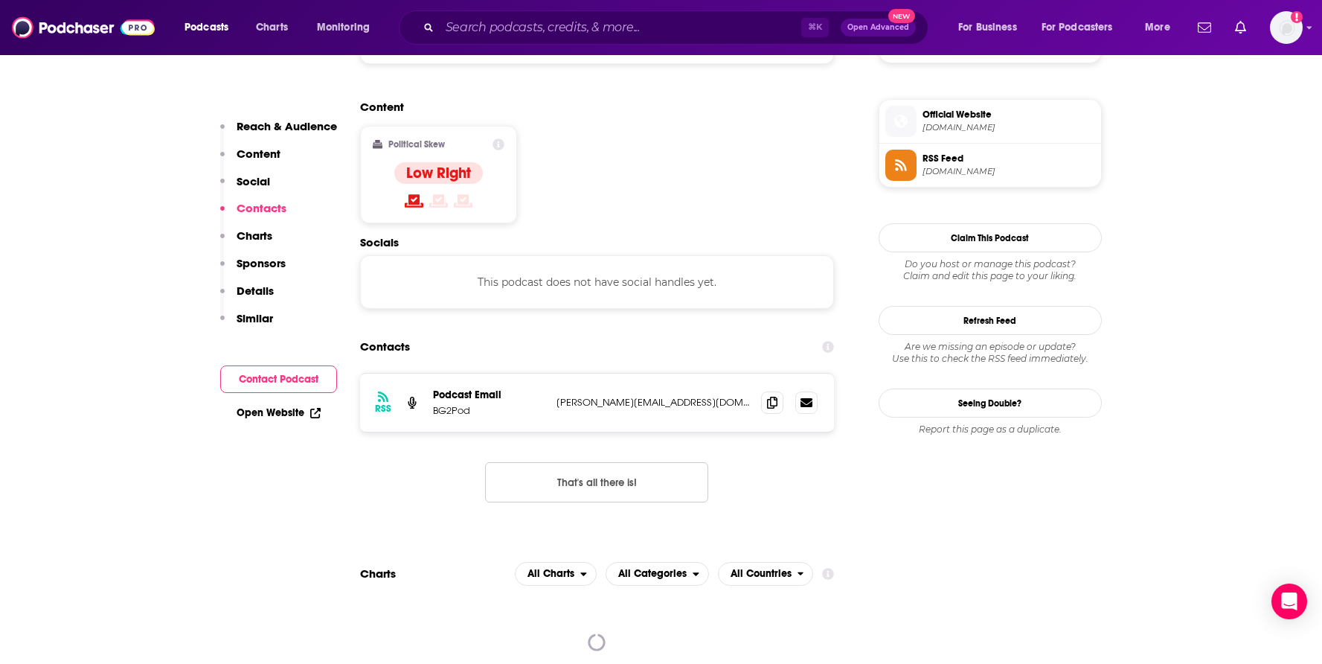
scroll to position [1198, 0]
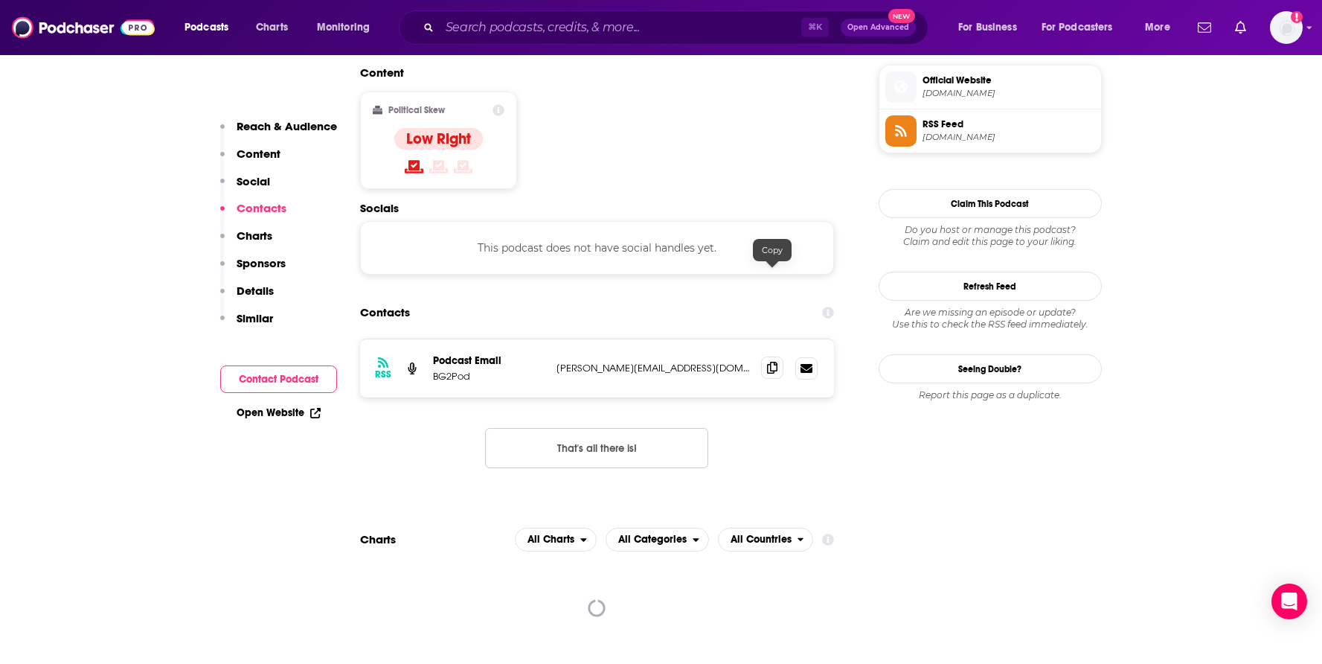
click at [772, 362] on icon at bounding box center [772, 368] width 10 height 12
click at [557, 362] on p "michelle@altimeter.com" at bounding box center [653, 368] width 193 height 13
copy div "michelle@altimeter.com michelle@altimeter.com"
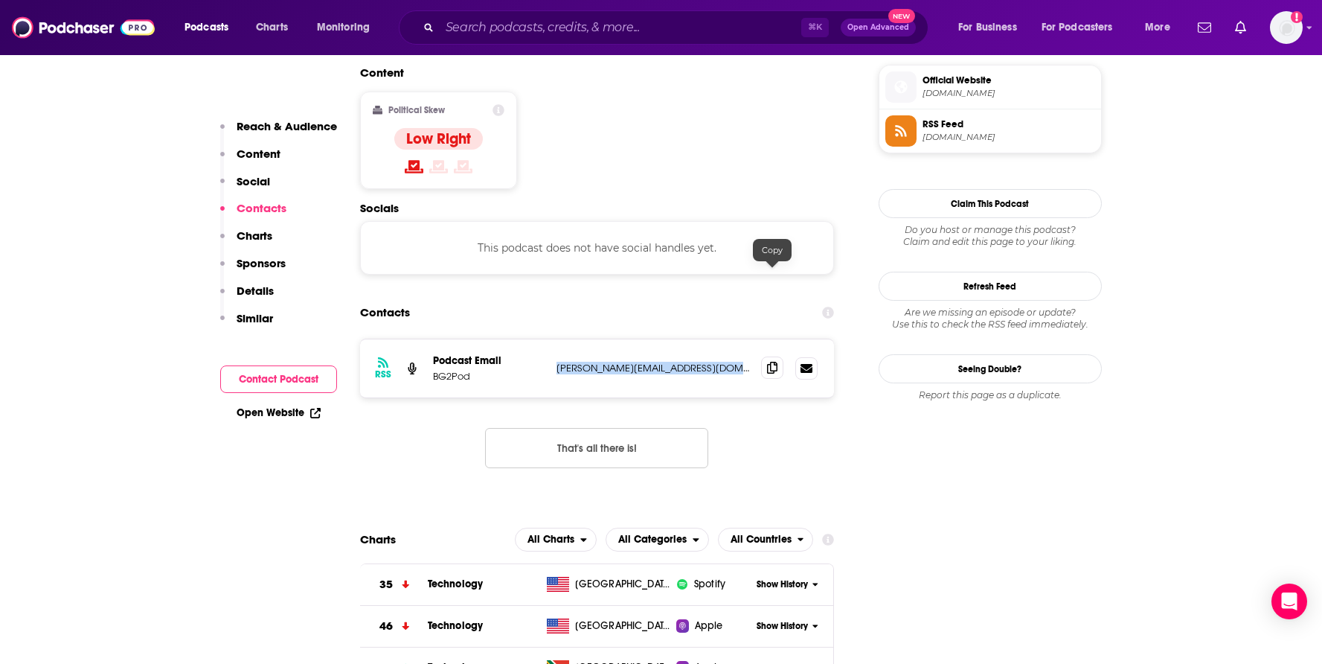
click at [772, 362] on icon at bounding box center [772, 368] width 10 height 12
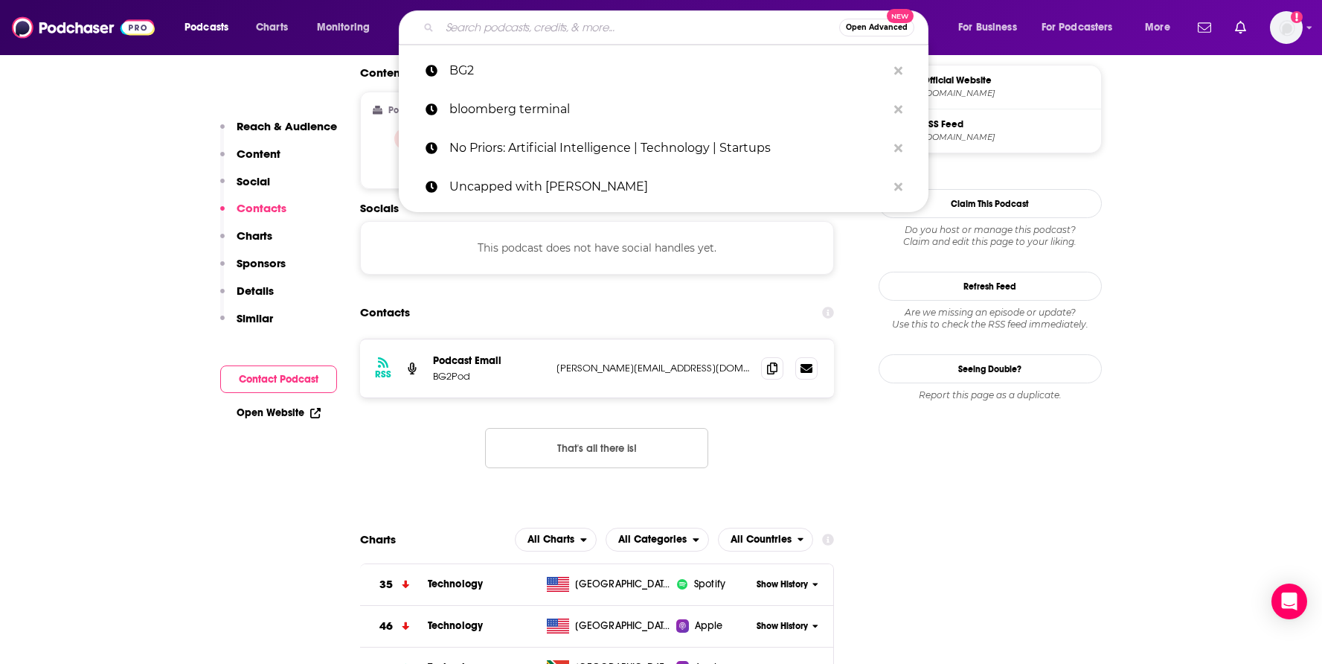
click at [504, 30] on input "Search podcasts, credits, & more..." at bounding box center [640, 28] width 400 height 24
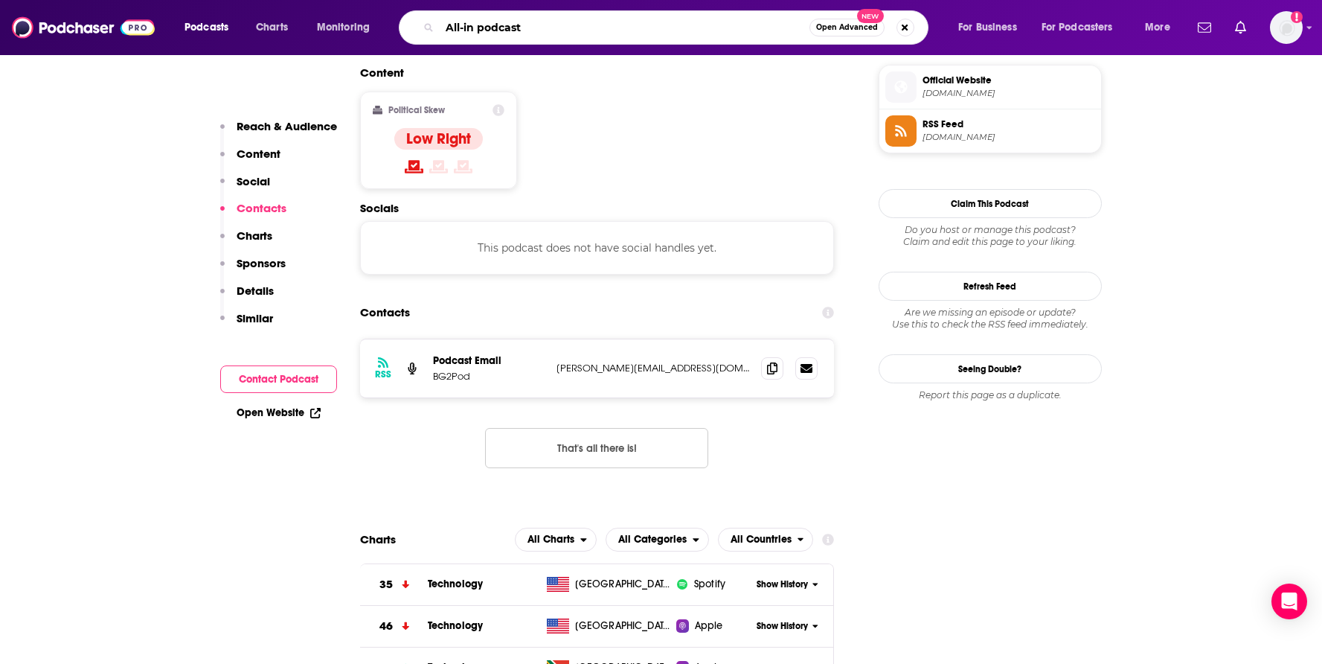
type input "All-in podcast"
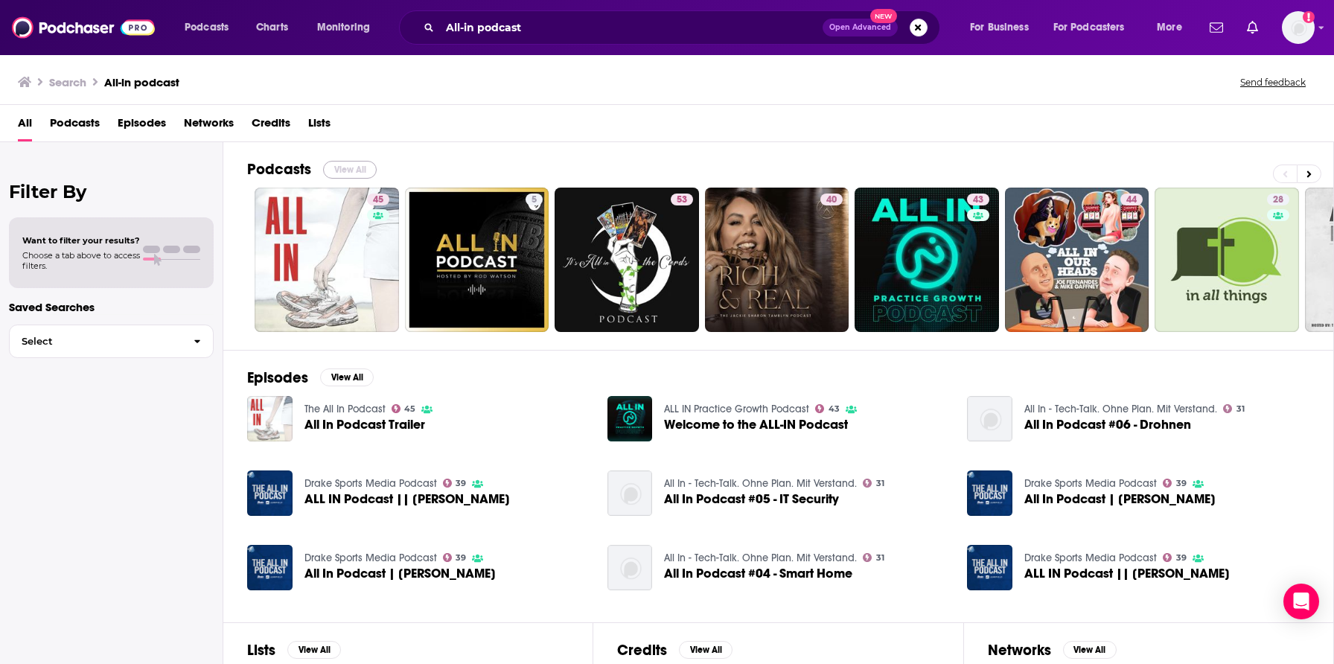
click at [364, 171] on button "View All" at bounding box center [350, 170] width 54 height 18
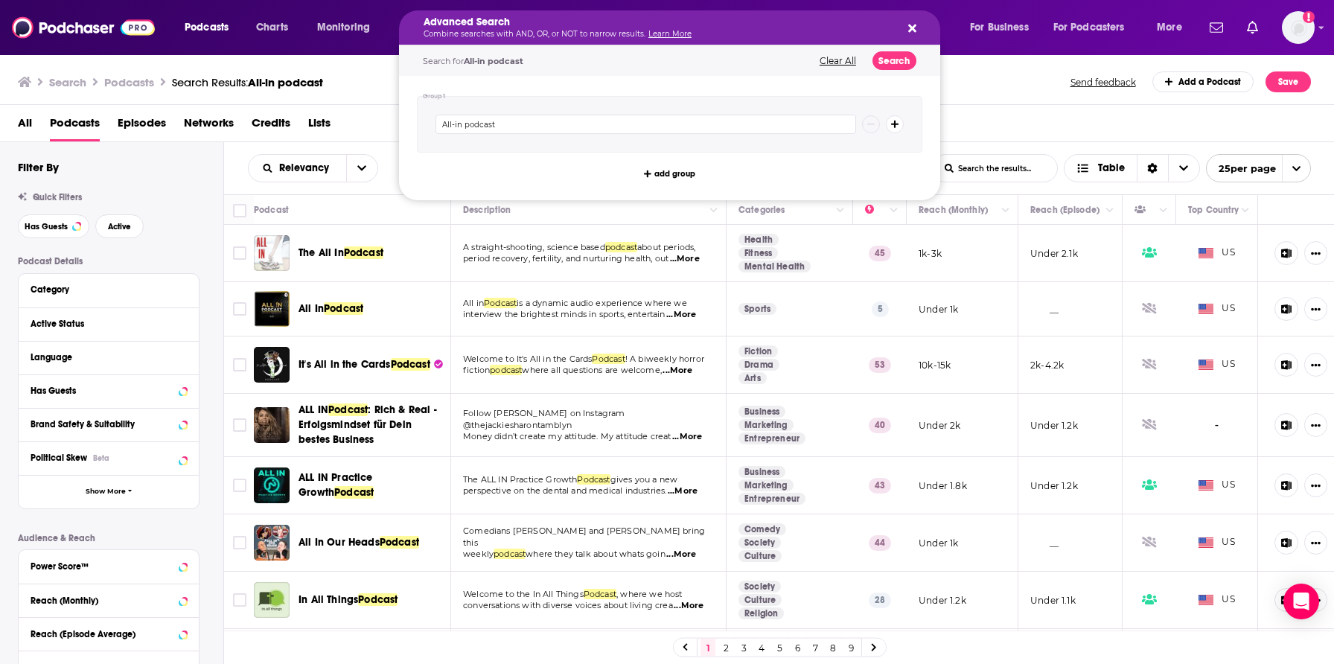
click at [563, 23] on h5 "Advanced Search" at bounding box center [657, 22] width 468 height 10
click at [76, 28] on img at bounding box center [83, 27] width 143 height 28
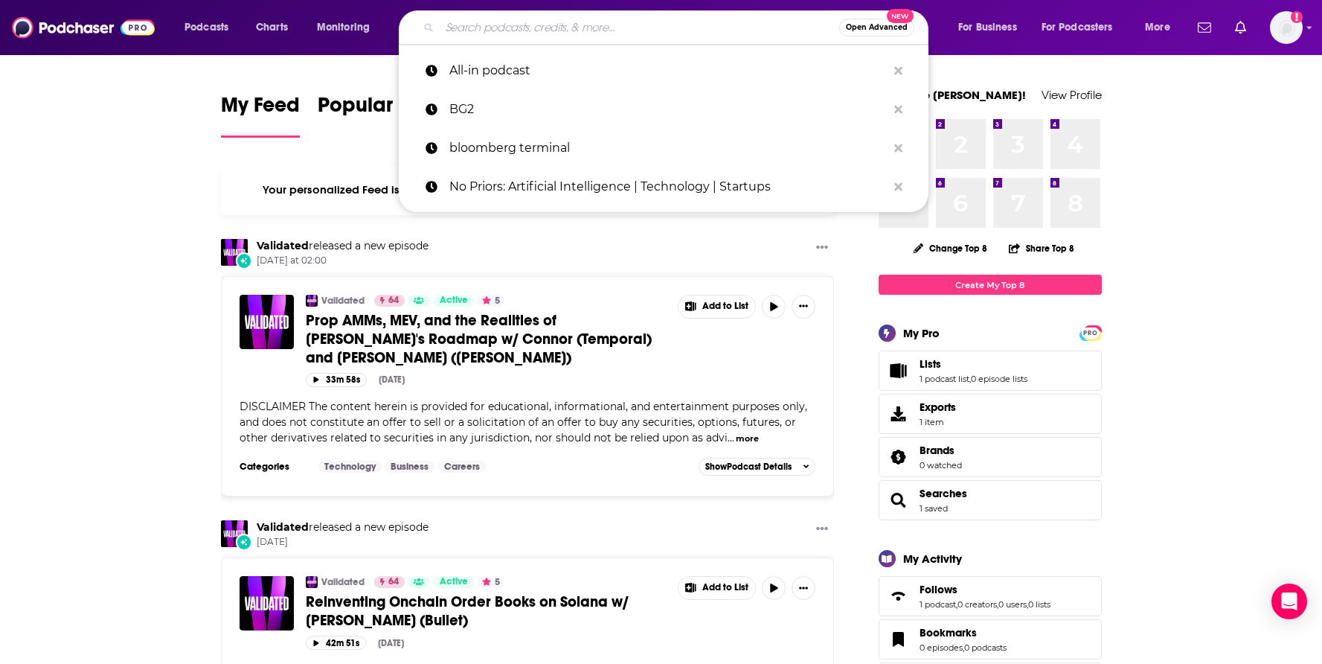
click at [493, 30] on input "Search podcasts, credits, & more..." at bounding box center [640, 28] width 400 height 24
paste input "All-In with [PERSON_NAME], [PERSON_NAME] & [PERSON_NAME]"
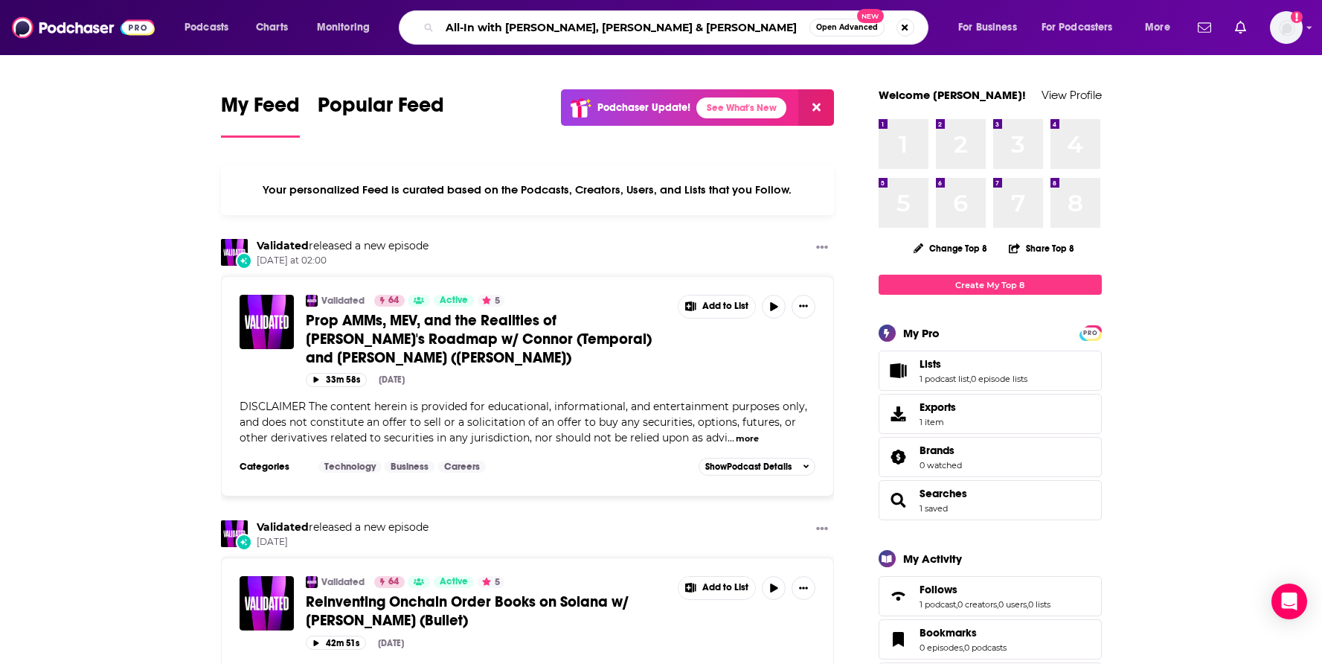
type input "All-In with [PERSON_NAME], [PERSON_NAME] & [PERSON_NAME]"
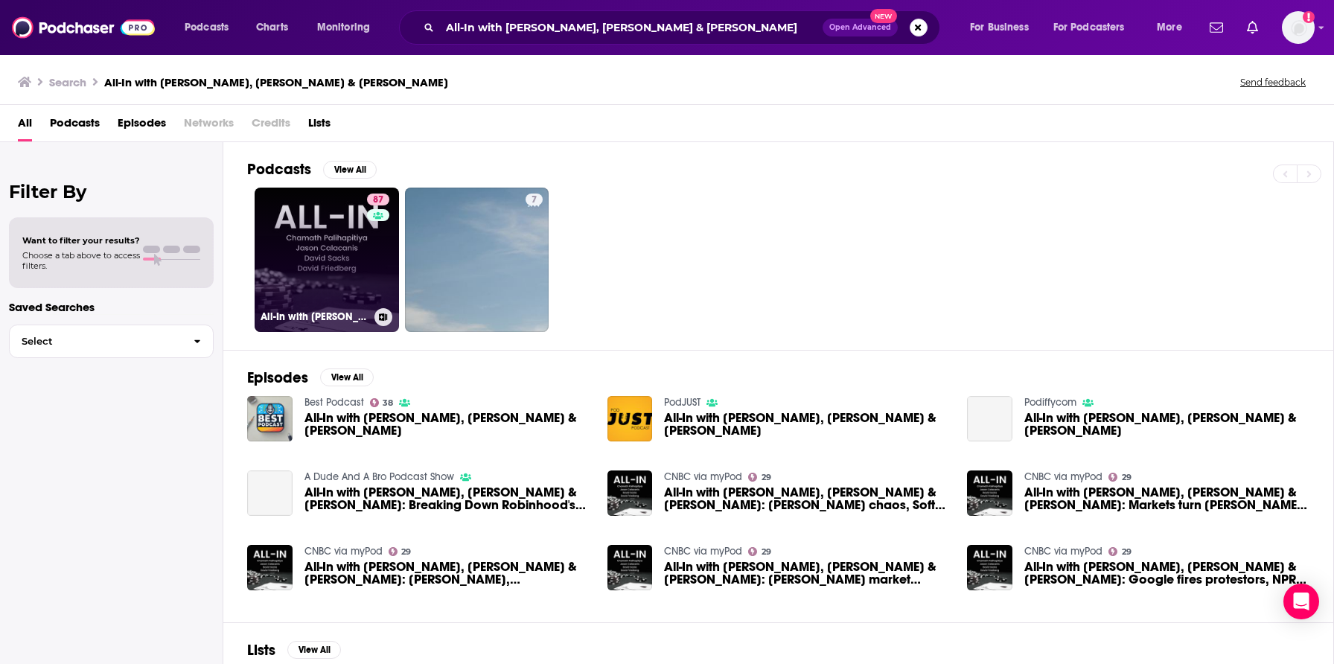
click at [371, 281] on div "87" at bounding box center [380, 250] width 26 height 115
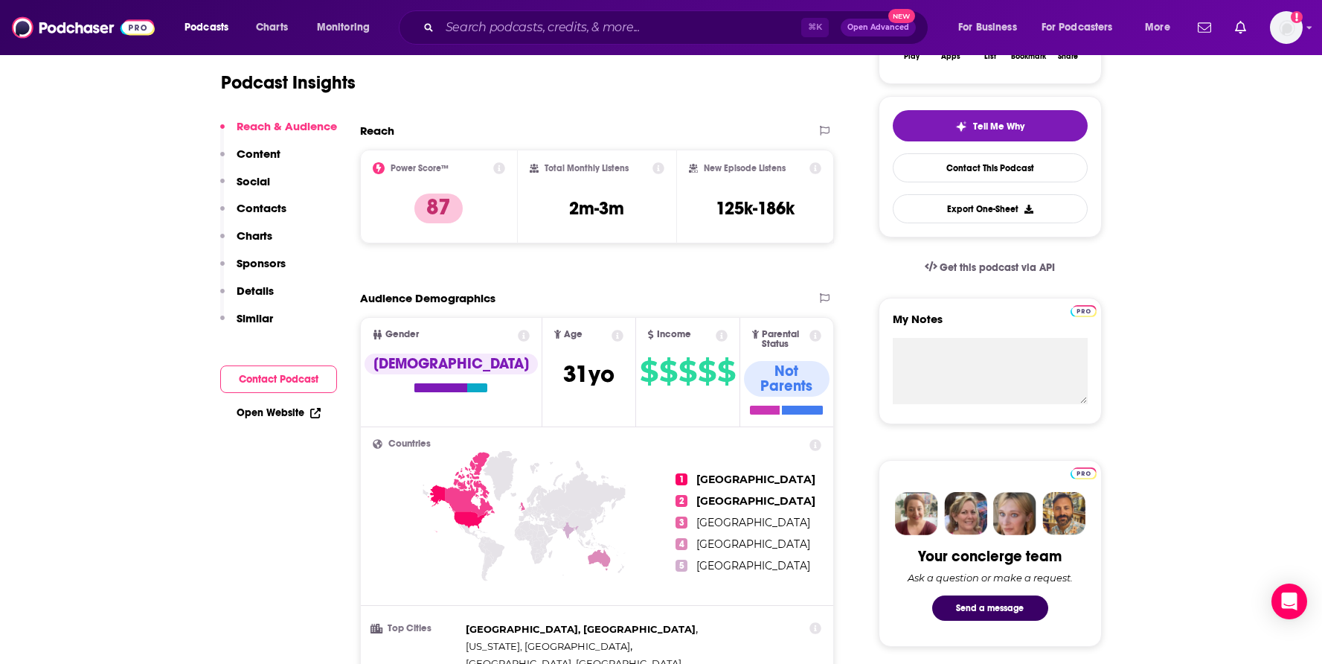
click at [252, 216] on button "Contacts" at bounding box center [253, 215] width 66 height 28
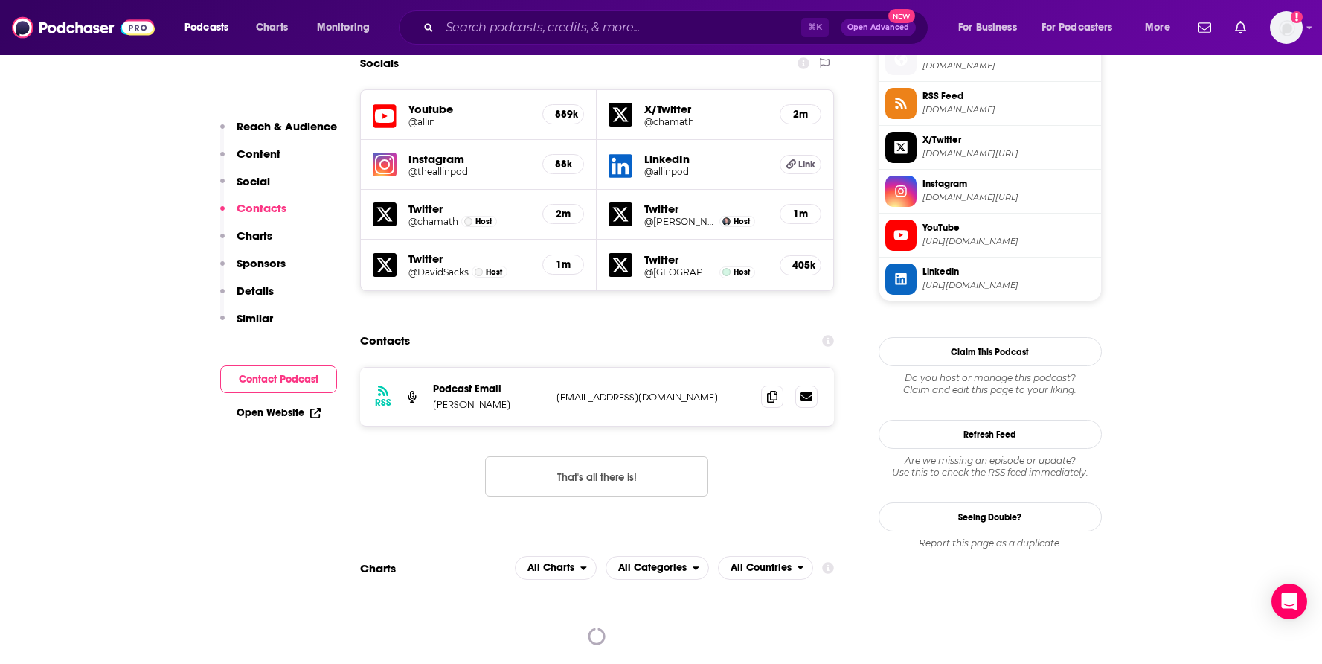
scroll to position [1381, 0]
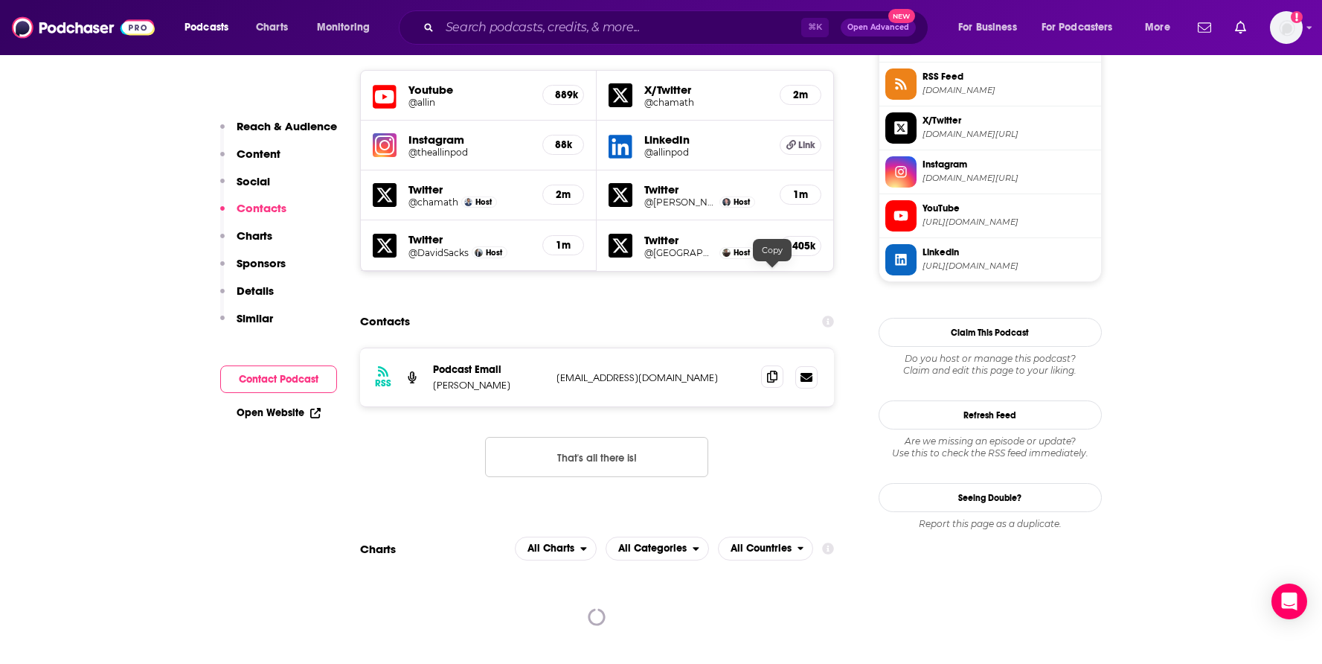
click at [772, 371] on icon at bounding box center [772, 377] width 10 height 12
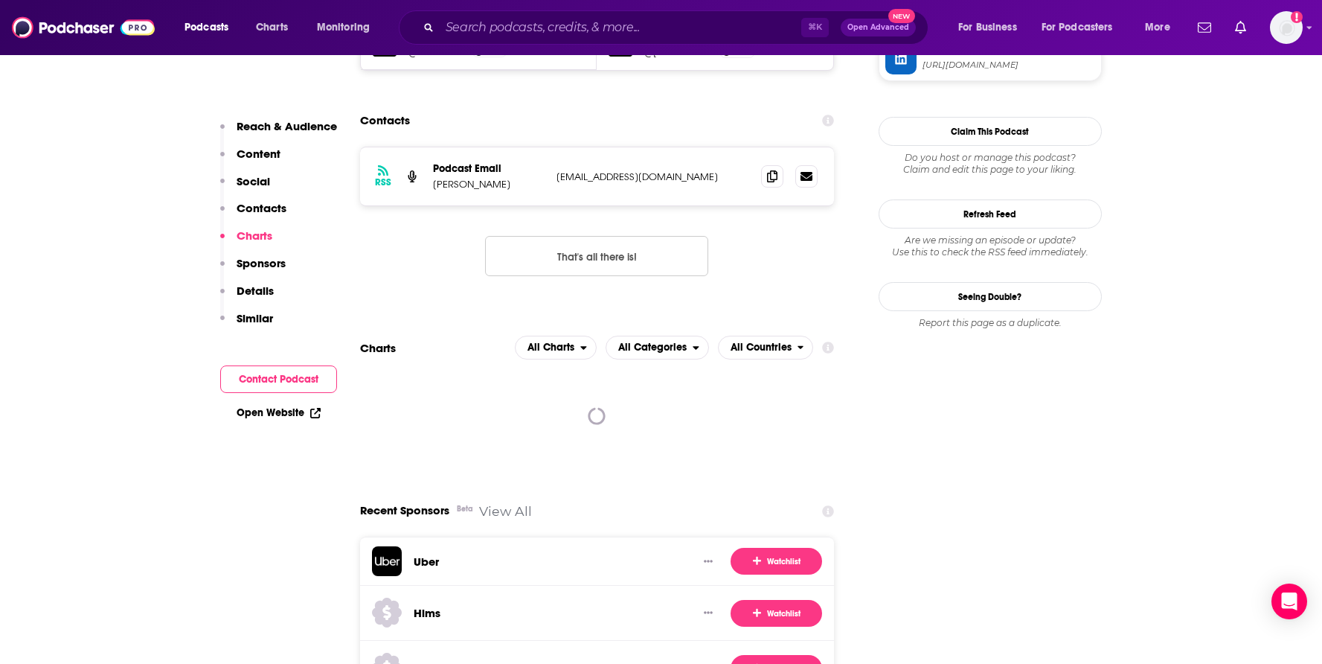
scroll to position [1469, 0]
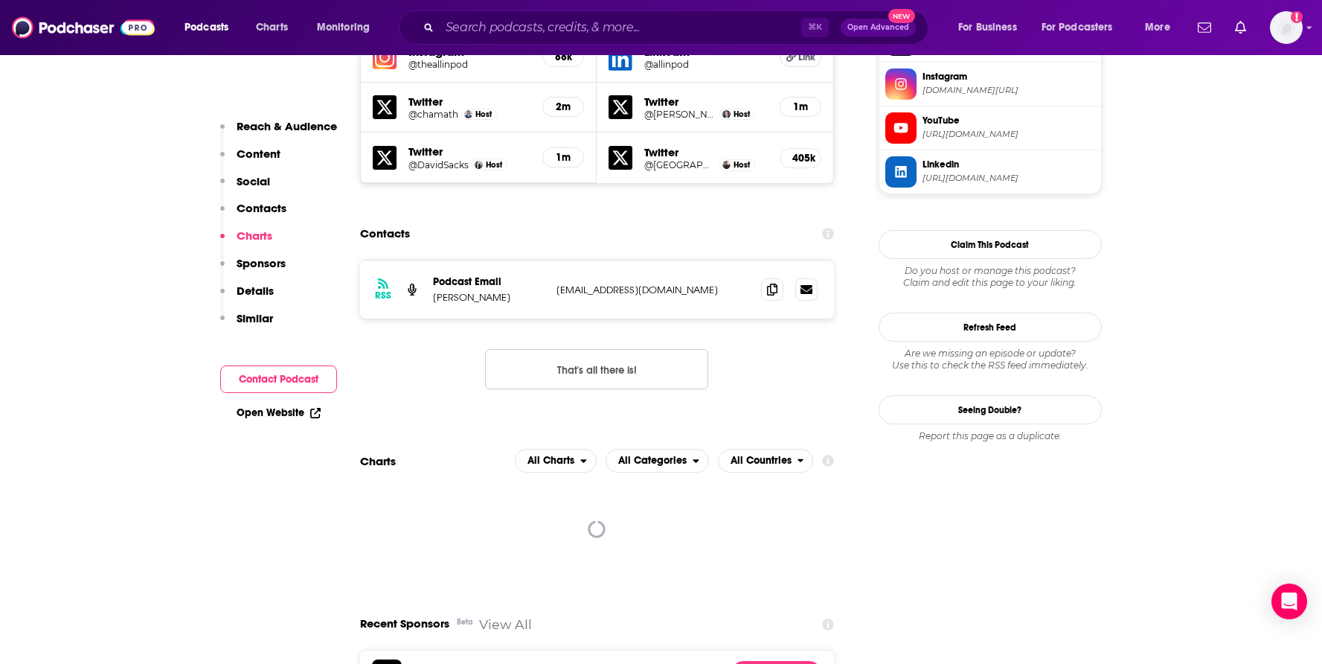
drag, startPoint x: 676, startPoint y: 190, endPoint x: 534, endPoint y: 192, distance: 141.4
click at [0, 0] on div "Podcast Email Jason Calacanis theallinpod@gmail.com theallinpod@gmail.com" at bounding box center [0, 0] width 0 height 0
click at [502, 291] on p "Jason Calacanis" at bounding box center [489, 297] width 112 height 13
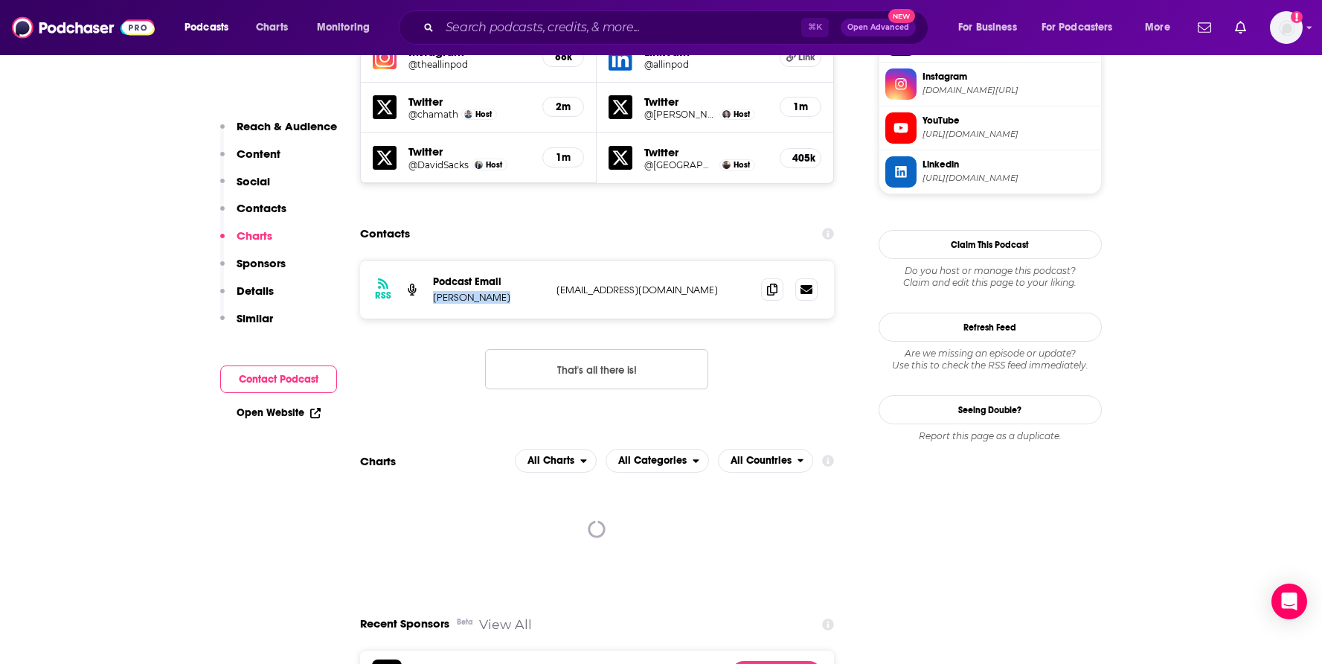
copy p "Jason Calacanis"
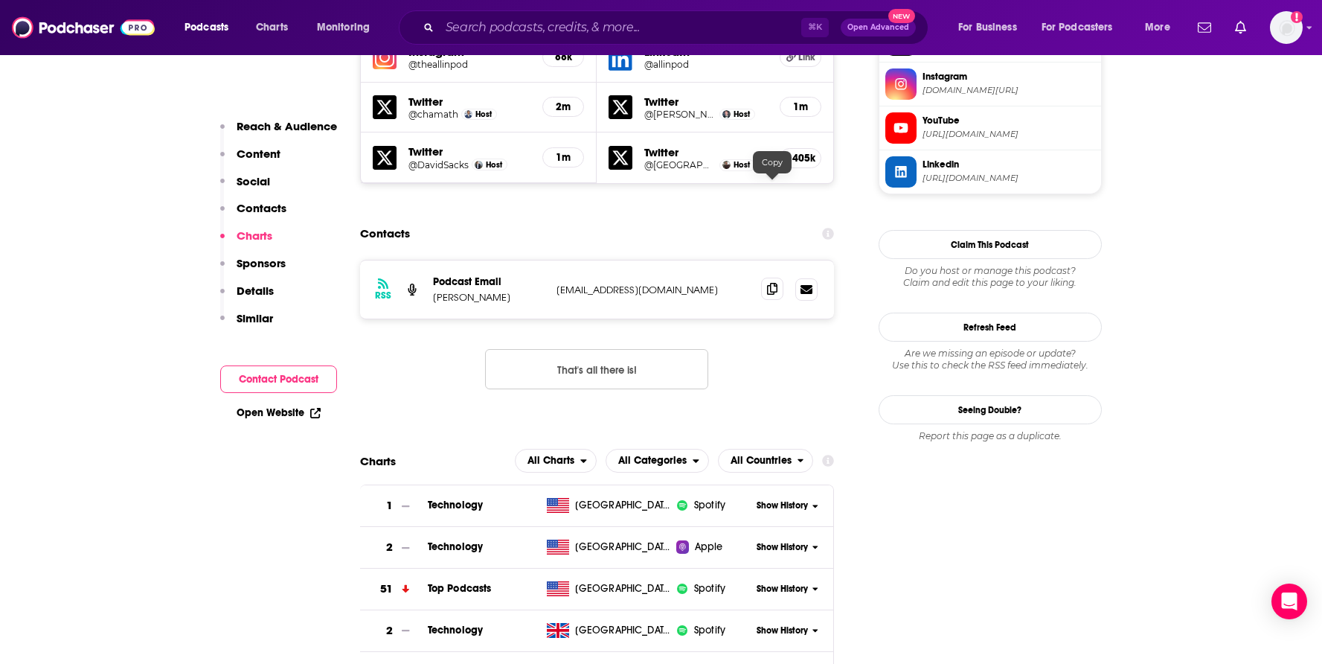
click at [772, 283] on icon at bounding box center [772, 289] width 10 height 12
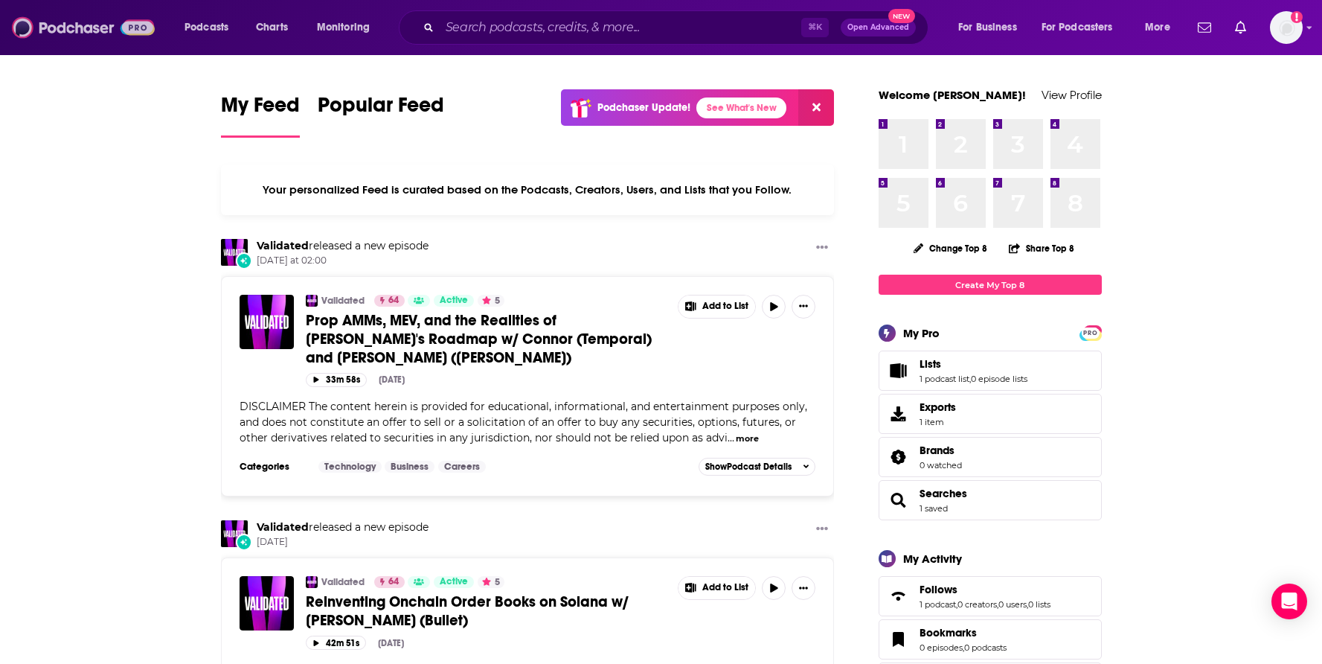
click at [89, 26] on img at bounding box center [83, 27] width 143 height 28
click at [545, 43] on div "⌘ K Open Advanced New" at bounding box center [664, 27] width 530 height 34
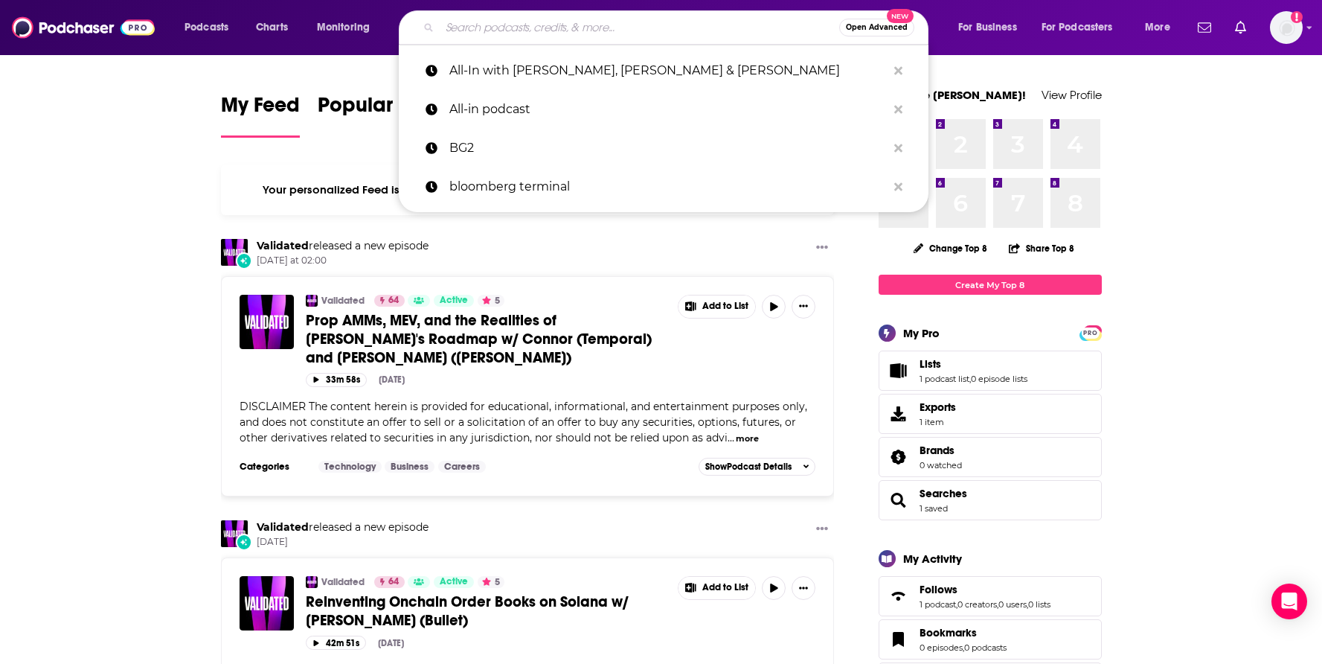
click at [541, 31] on input "Search podcasts, credits, & more..." at bounding box center [640, 28] width 400 height 24
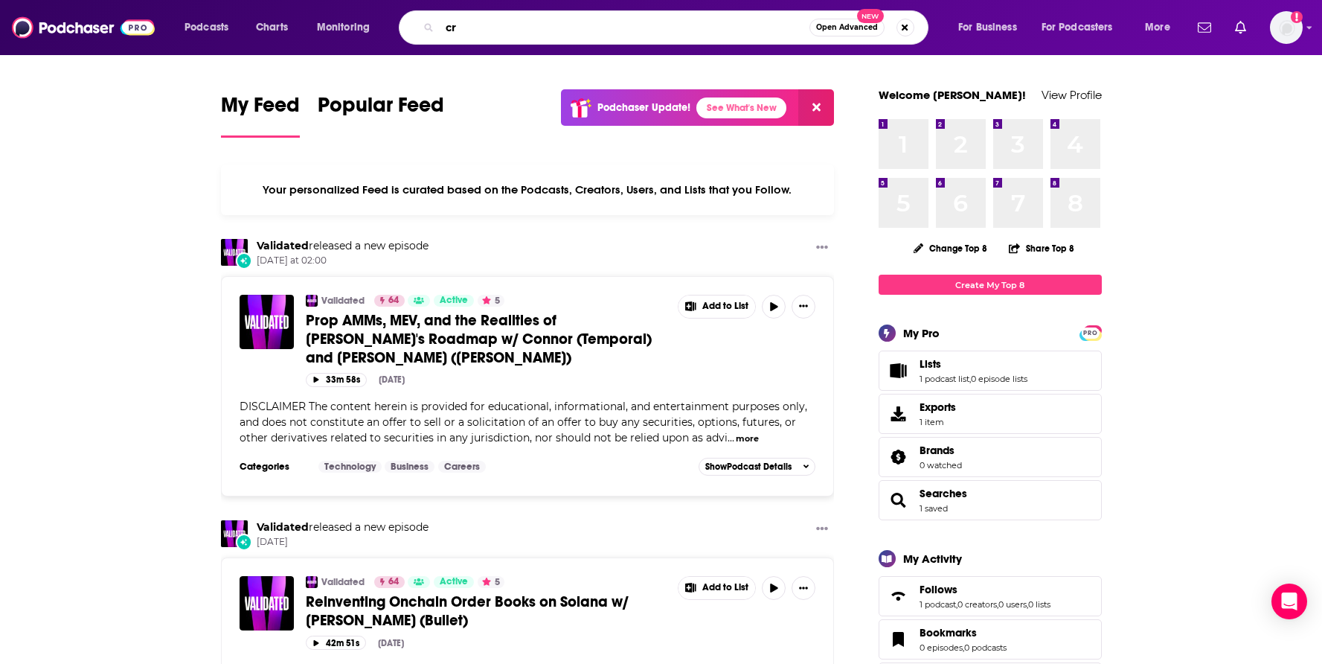
type input "c"
type input "business and investing"
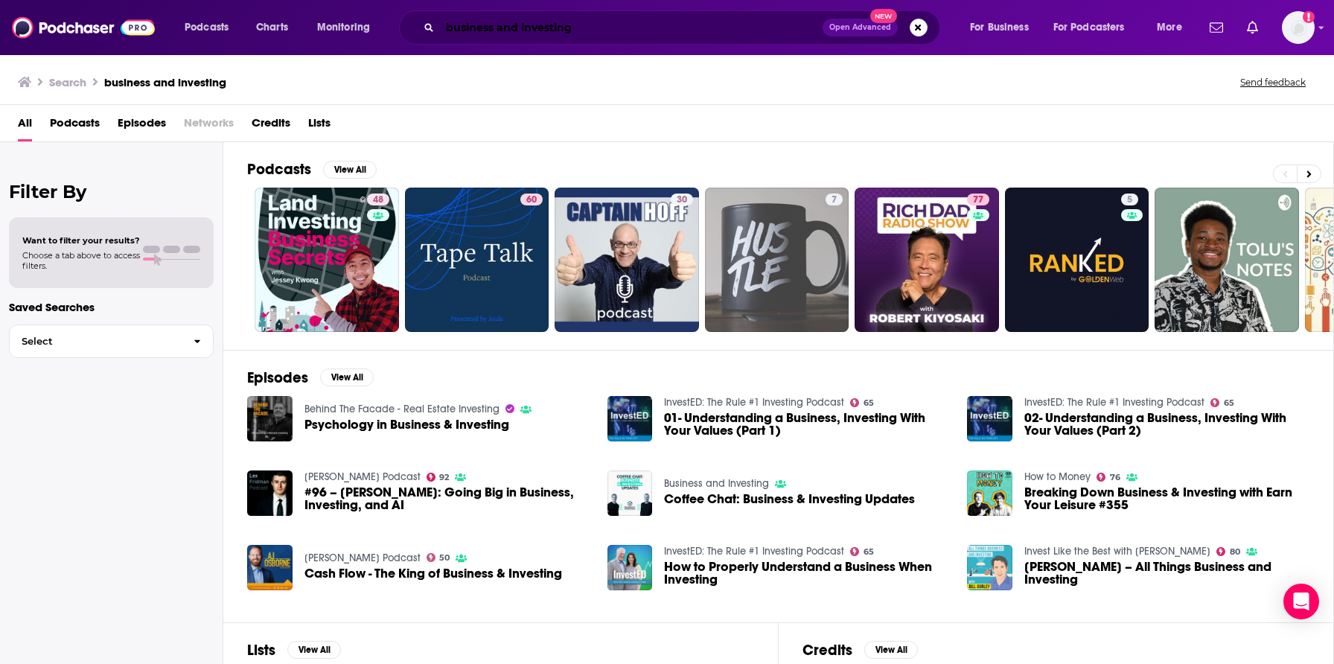
click at [574, 28] on input "business and investing" at bounding box center [631, 28] width 382 height 24
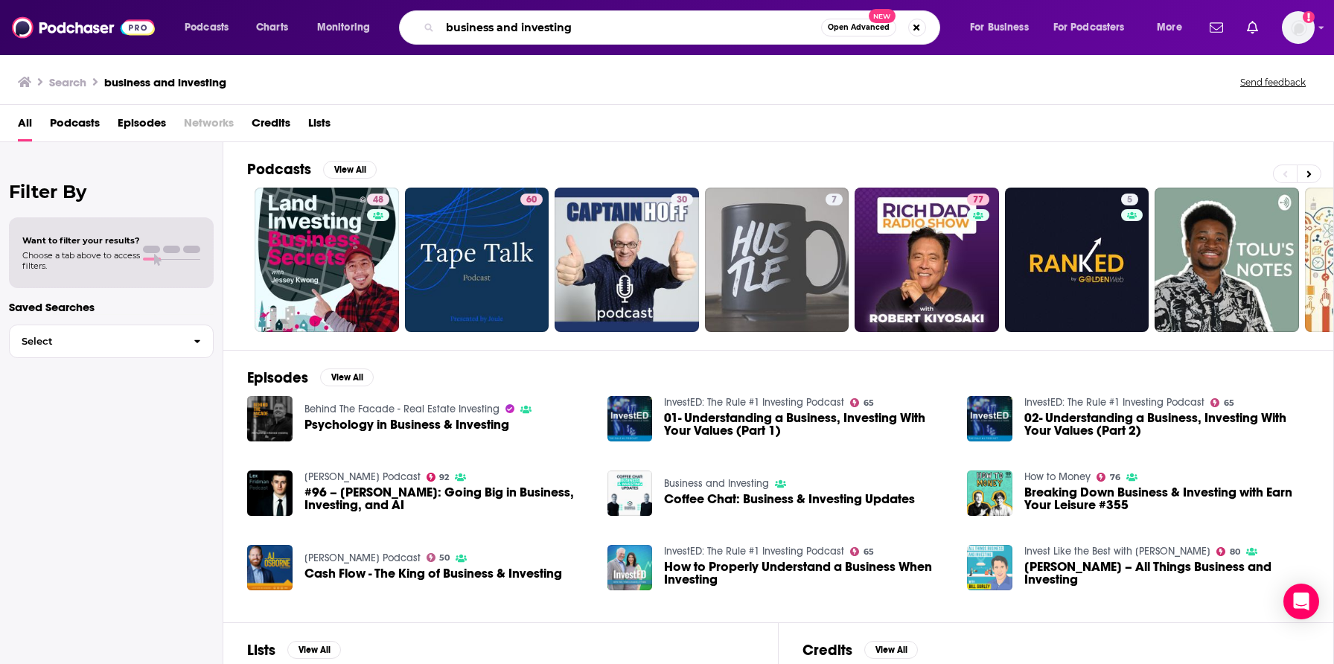
click at [574, 28] on input "business and investing" at bounding box center [630, 28] width 381 height 24
type input "cr"
click at [569, 36] on input "cr" at bounding box center [630, 28] width 381 height 24
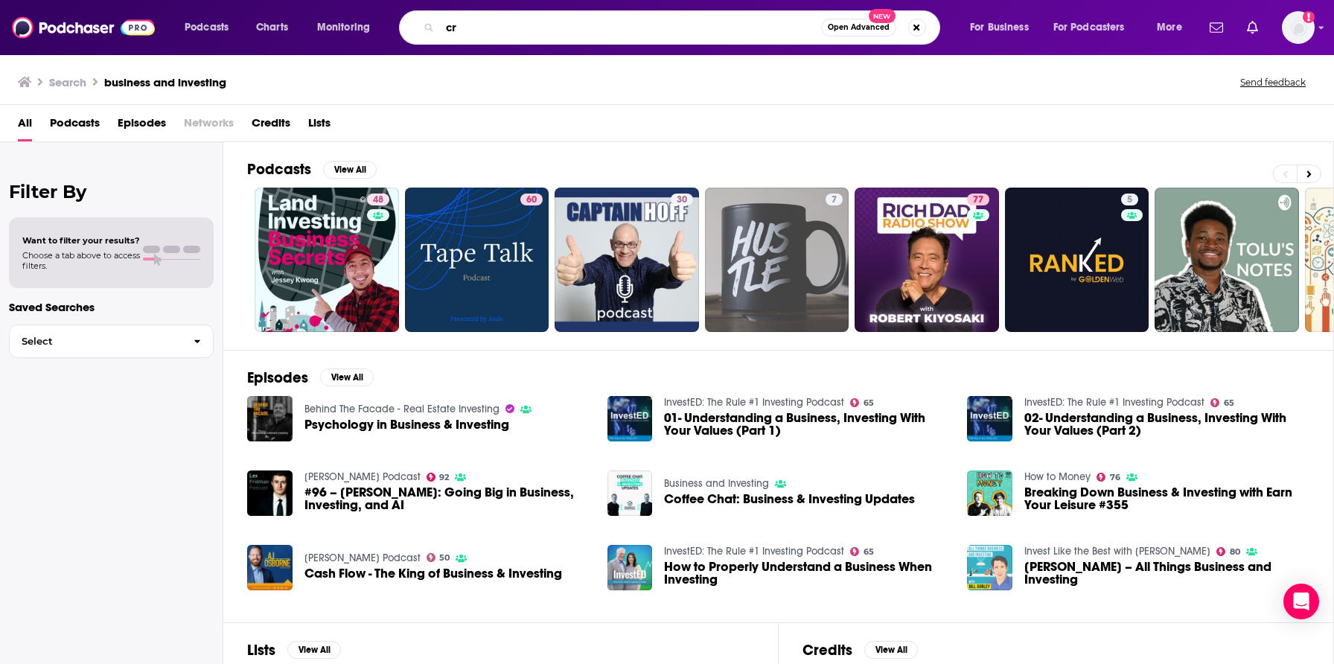
click at [569, 36] on input "cr" at bounding box center [630, 28] width 381 height 24
type input "fintech"
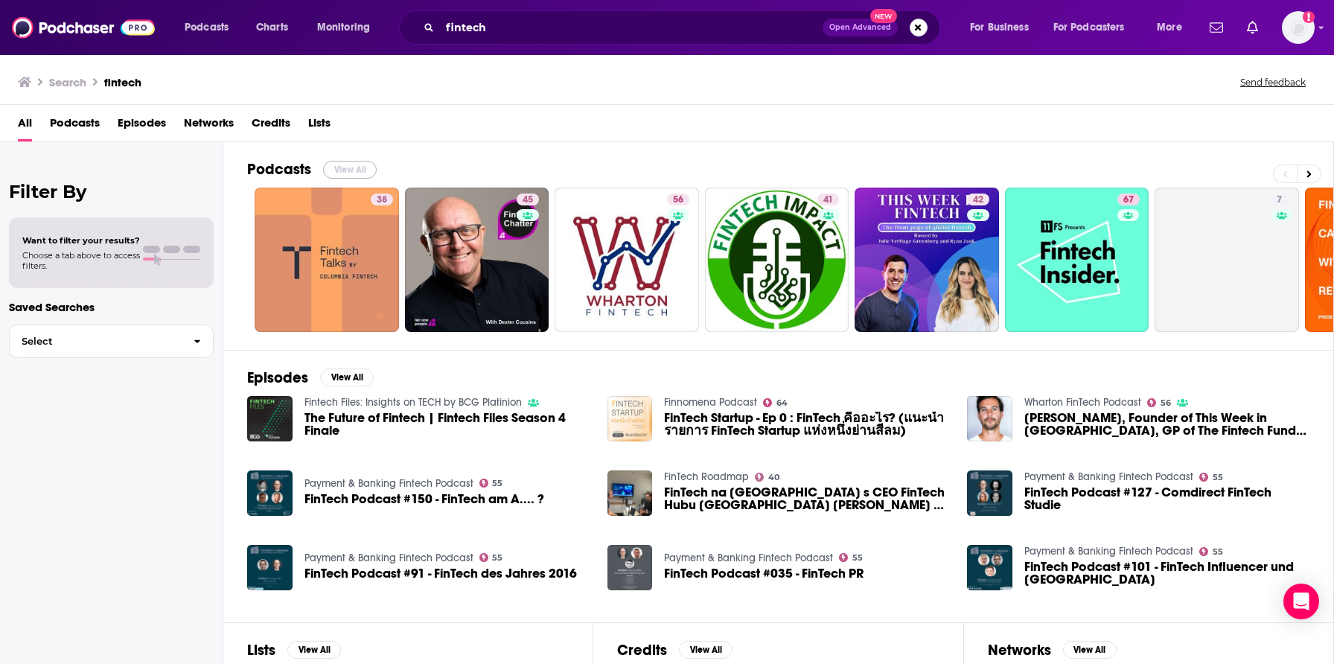
click at [350, 172] on button "View All" at bounding box center [350, 170] width 54 height 18
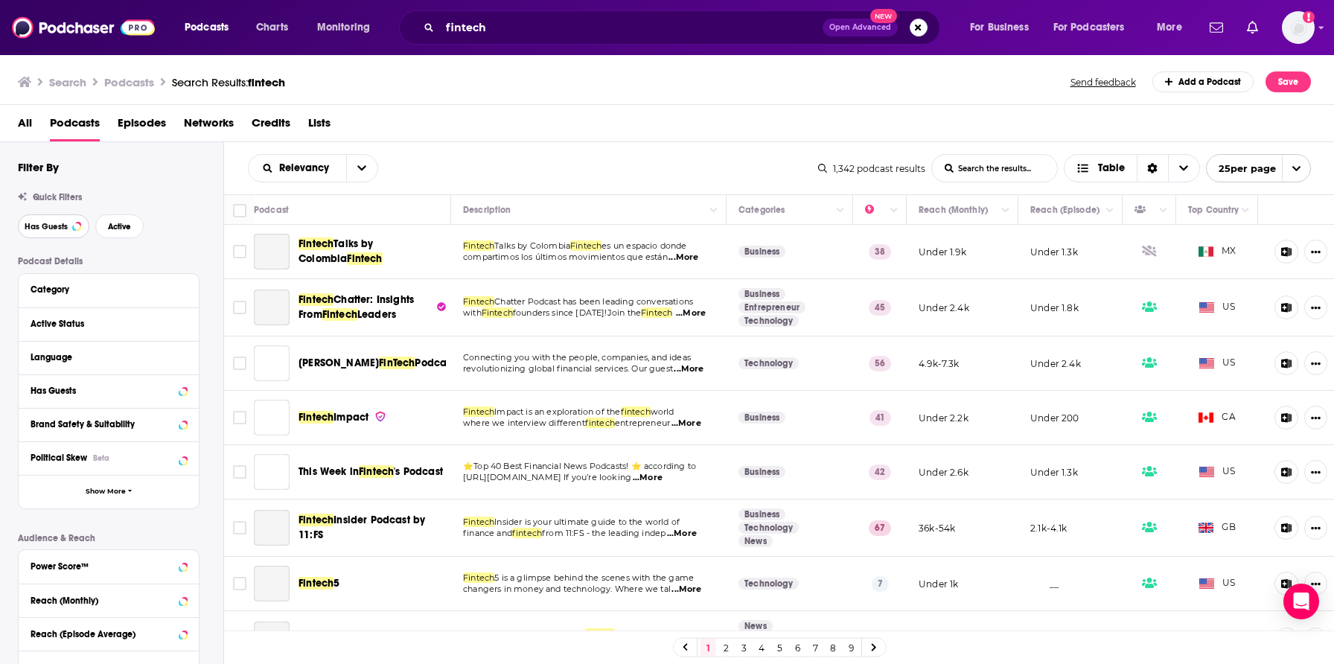
click at [43, 231] on span "Has Guests" at bounding box center [46, 226] width 43 height 8
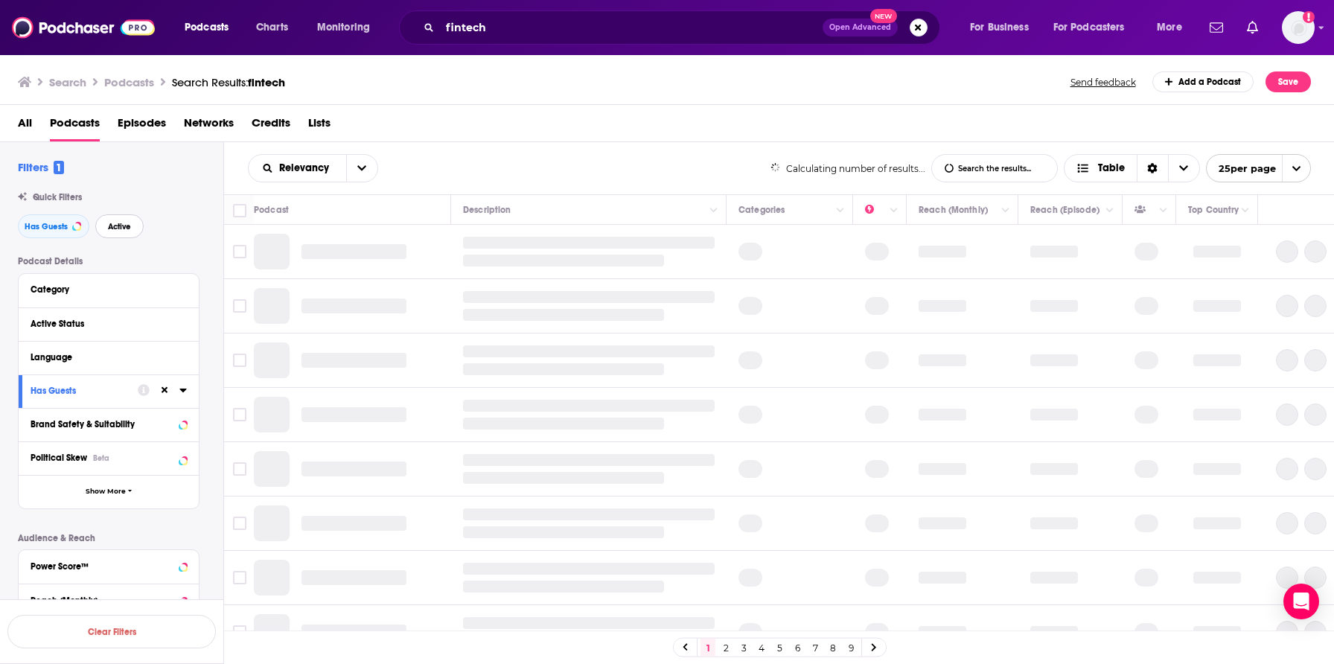
click at [126, 227] on span "Active" at bounding box center [119, 226] width 23 height 8
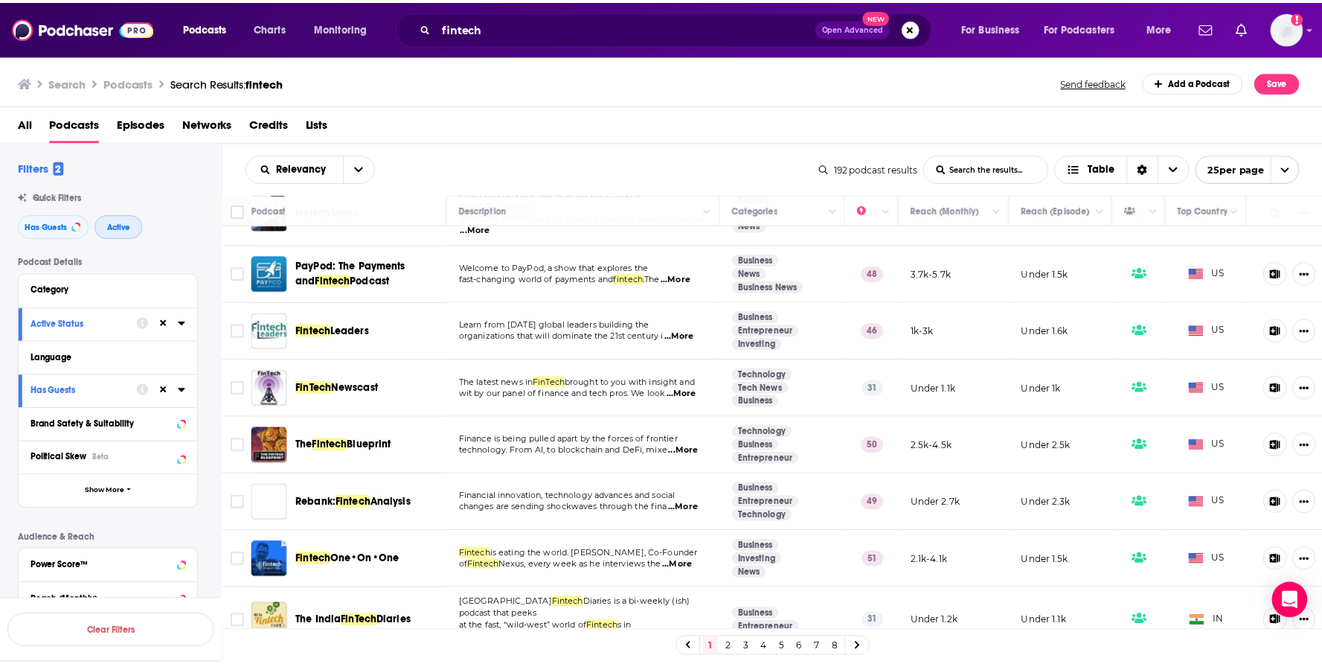
scroll to position [141, 0]
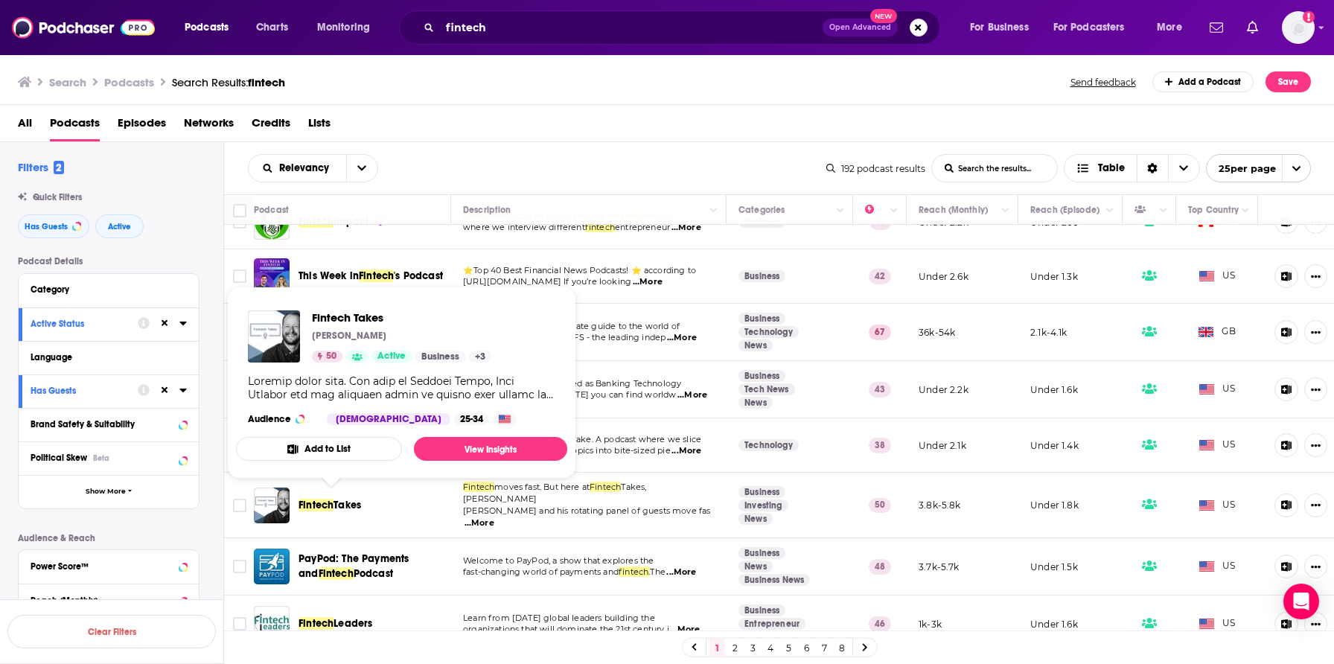
click at [322, 502] on span "Fintech" at bounding box center [315, 505] width 35 height 13
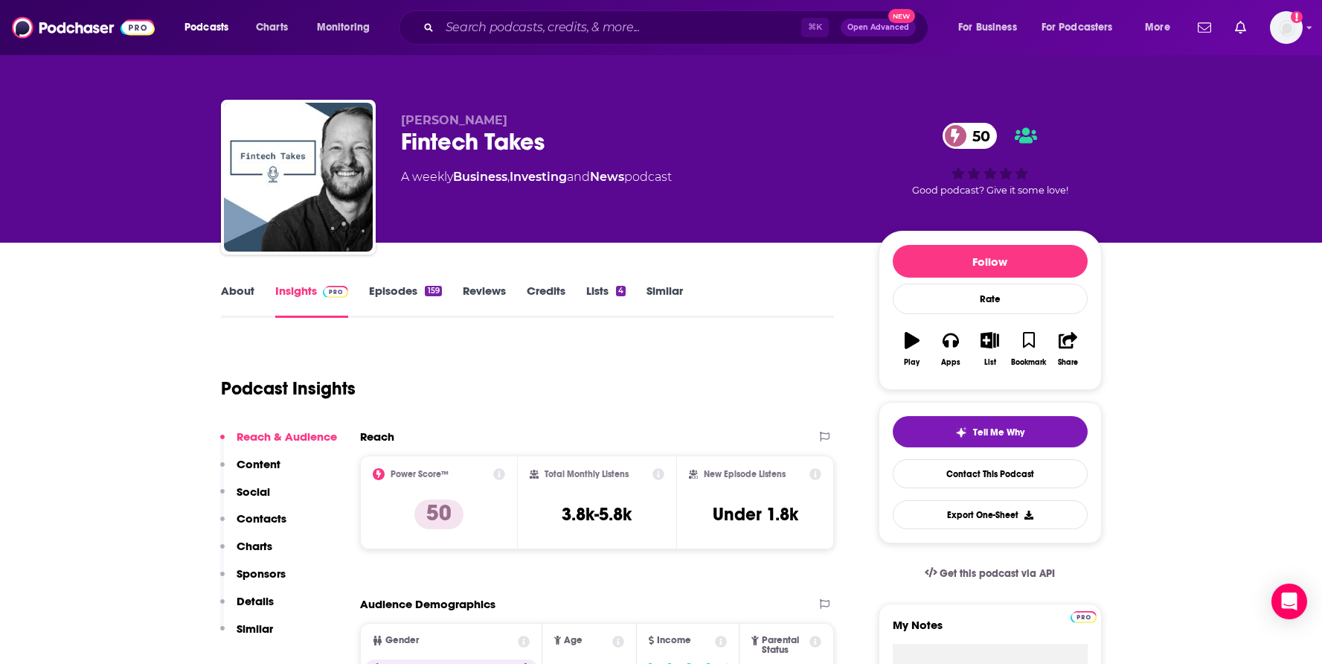
click at [276, 529] on button "Contacts" at bounding box center [253, 525] width 66 height 28
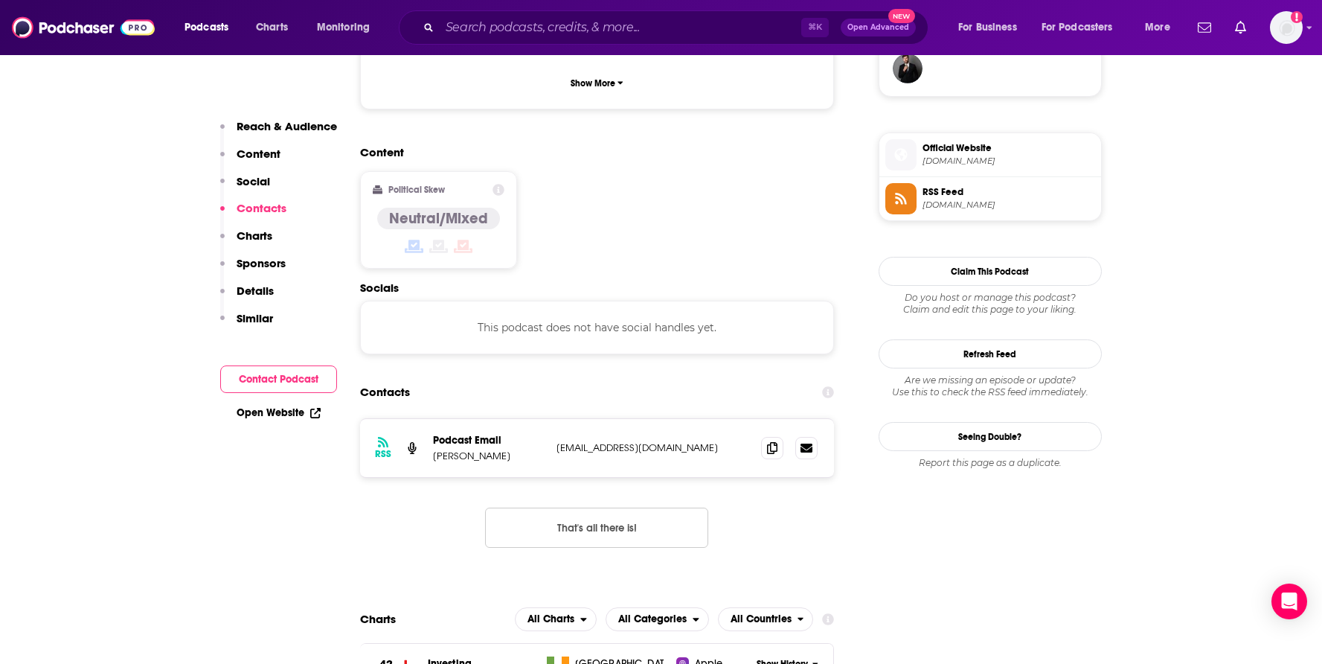
scroll to position [1198, 0]
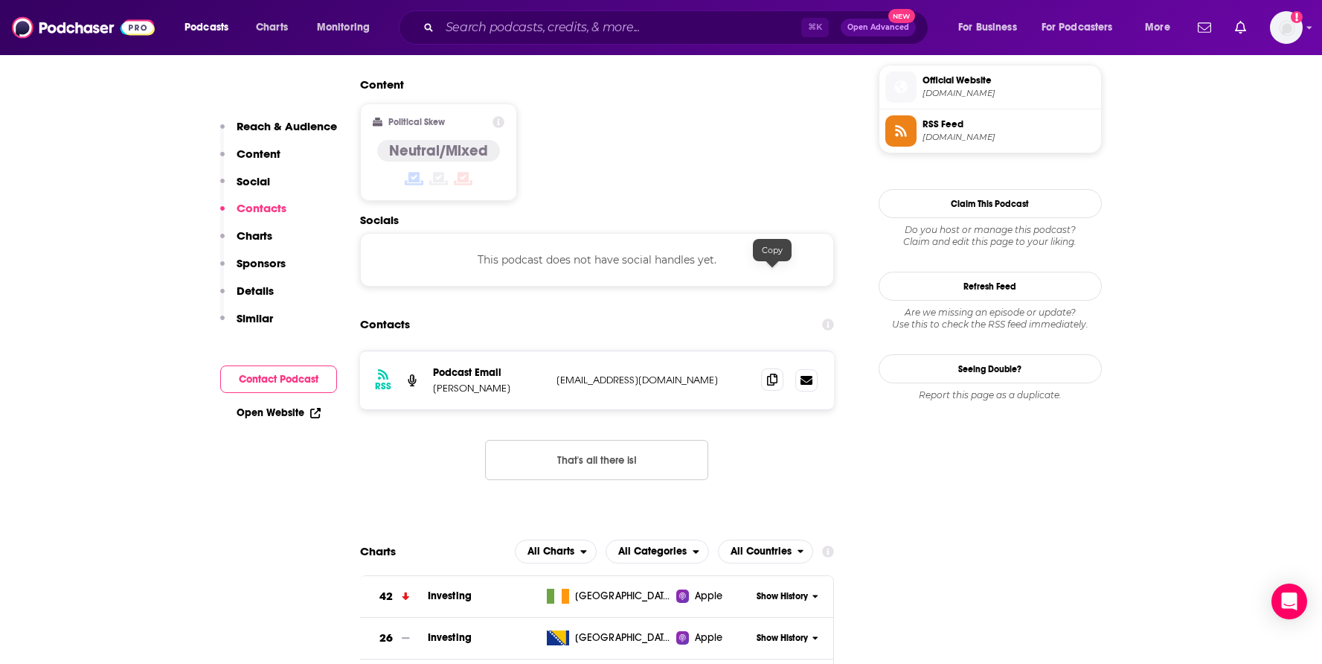
click at [772, 374] on icon at bounding box center [772, 380] width 10 height 12
click at [452, 351] on div "RSS Podcast Email [PERSON_NAME] [EMAIL_ADDRESS][DOMAIN_NAME] [EMAIL_ADDRESS][DO…" at bounding box center [597, 380] width 475 height 58
click at [455, 351] on div "RSS Podcast Email [PERSON_NAME] [EMAIL_ADDRESS][DOMAIN_NAME] [EMAIL_ADDRESS][DO…" at bounding box center [597, 380] width 475 height 58
click at [466, 366] on p "Podcast Email" at bounding box center [489, 372] width 112 height 13
click at [466, 382] on p "[PERSON_NAME]" at bounding box center [489, 388] width 112 height 13
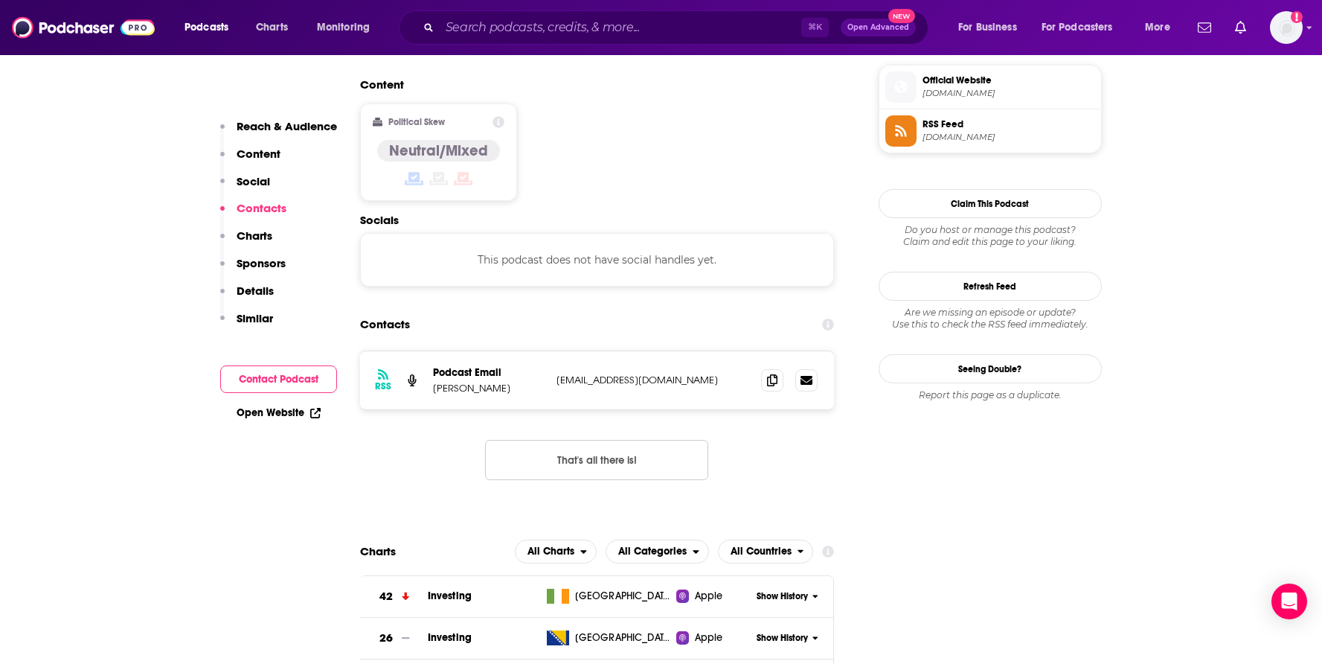
click at [465, 382] on p "[PERSON_NAME]" at bounding box center [489, 388] width 112 height 13
copy p "[PERSON_NAME]"
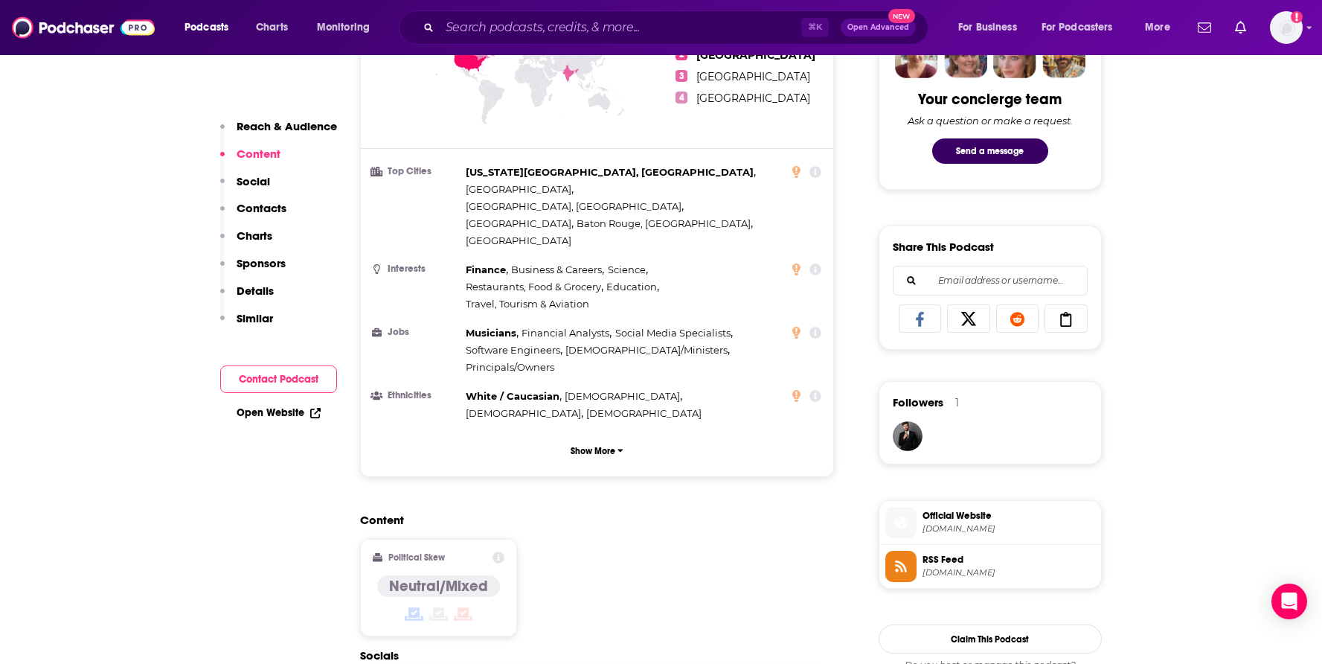
scroll to position [1107, 0]
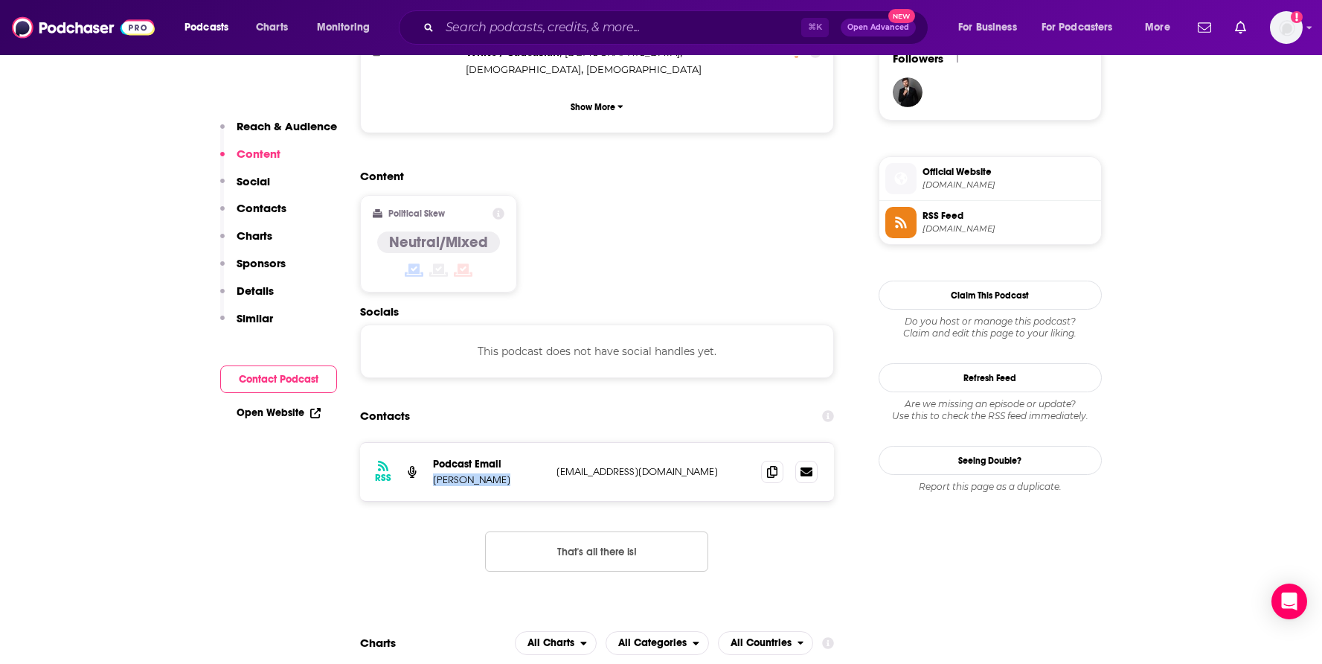
copy p "[PERSON_NAME]"
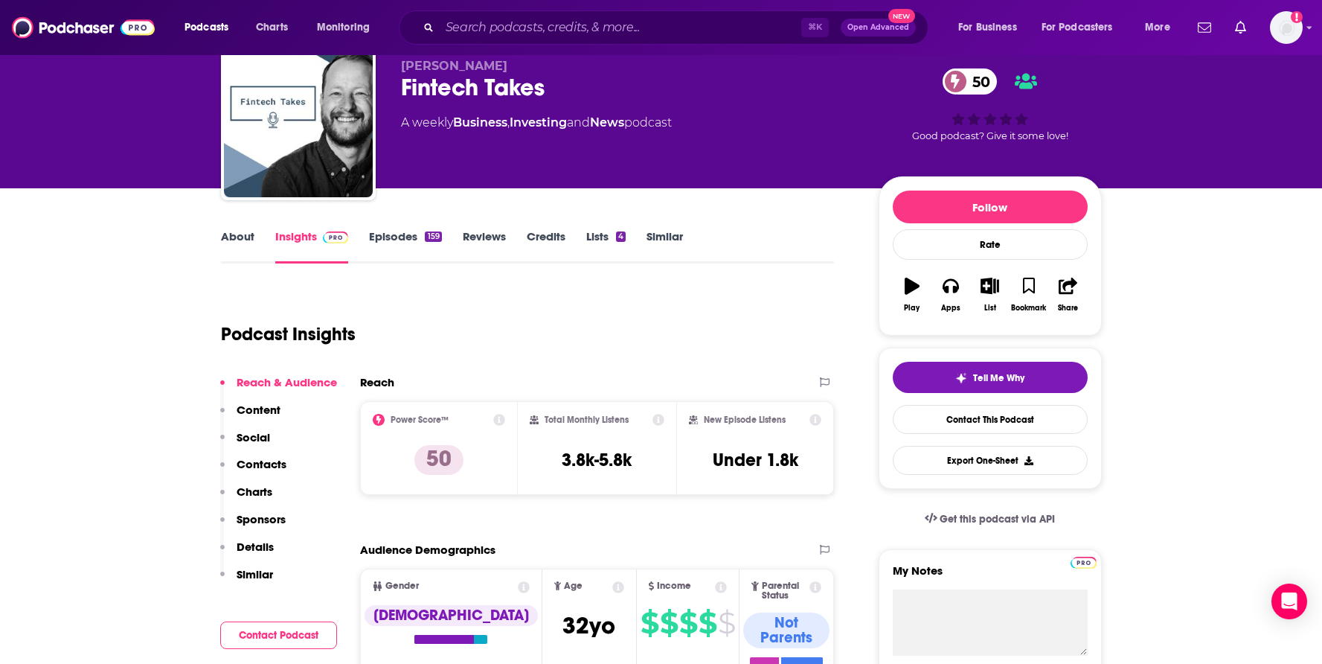
scroll to position [0, 0]
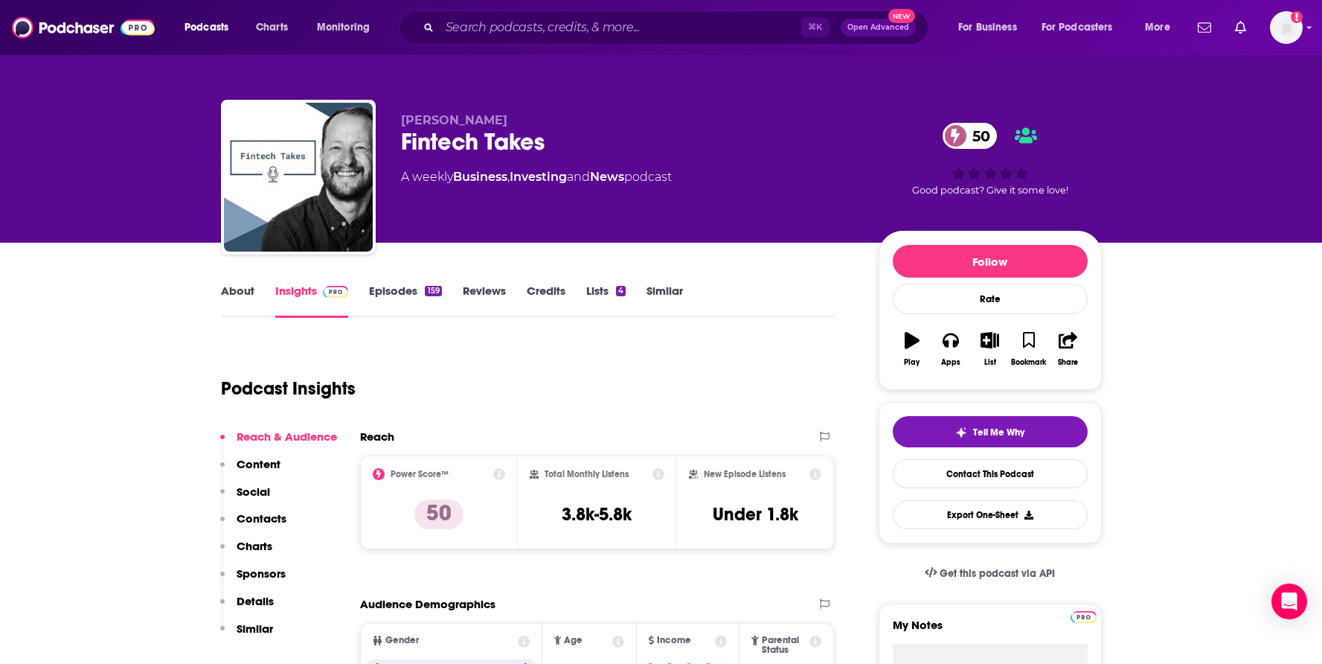
click at [507, 12] on div "⌘ K Open Advanced New" at bounding box center [664, 27] width 530 height 34
